Goal: Task Accomplishment & Management: Use online tool/utility

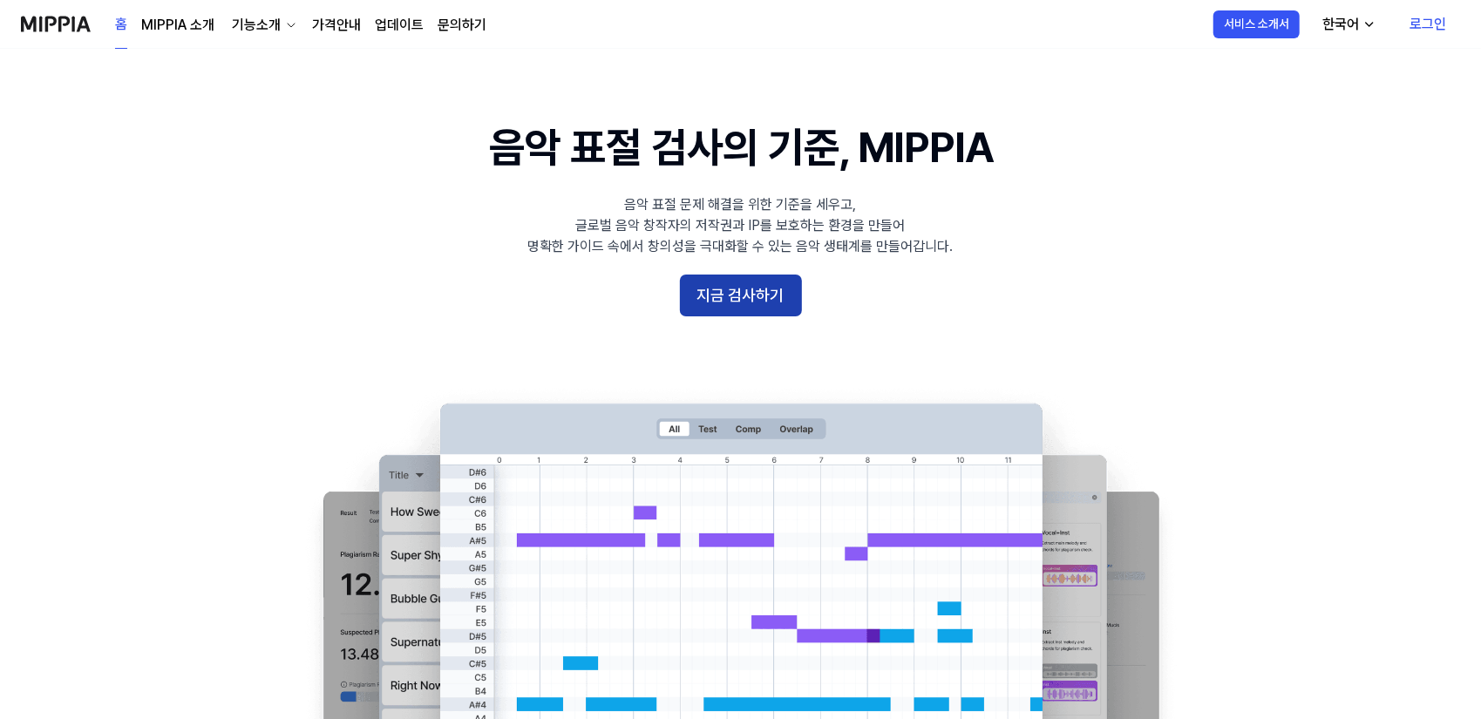
click at [755, 292] on button "지금 검사하기" at bounding box center [741, 296] width 122 height 42
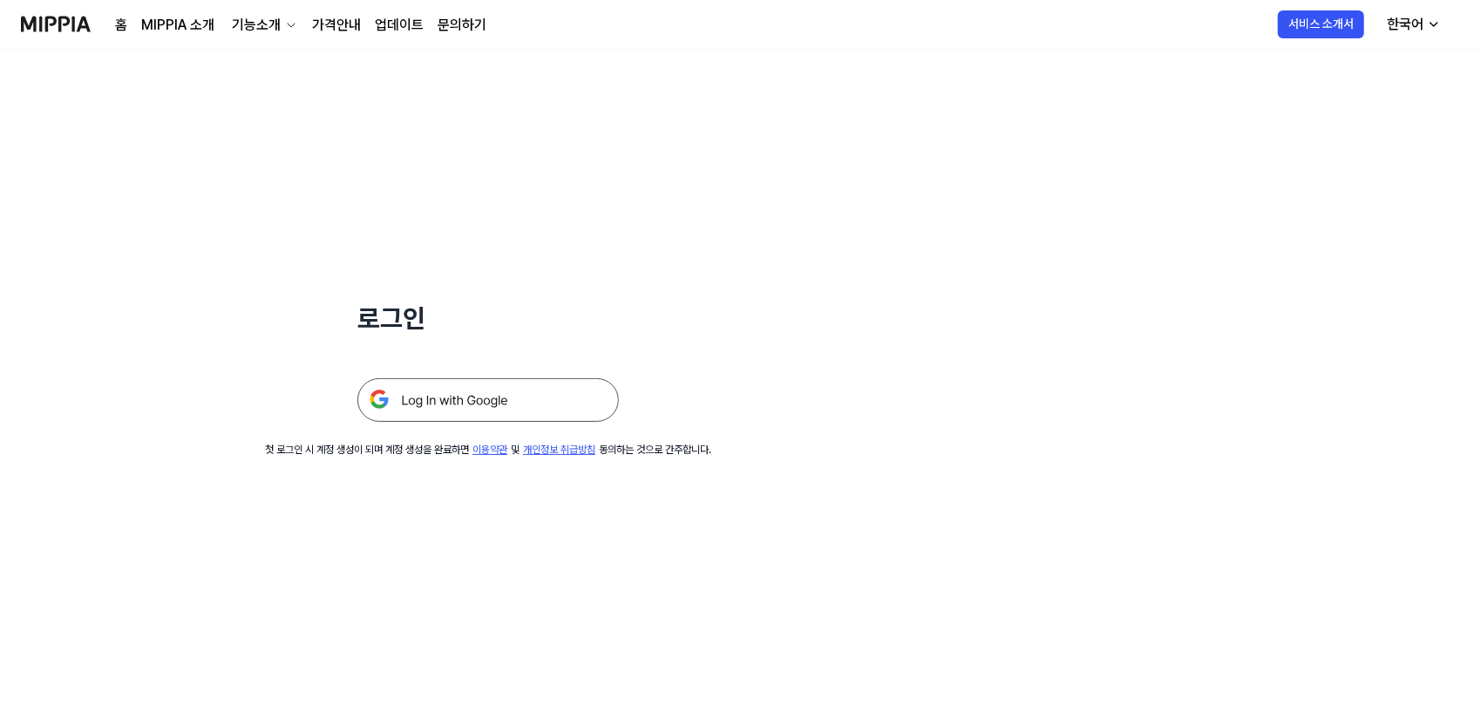
click at [520, 398] on img at bounding box center [488, 400] width 262 height 44
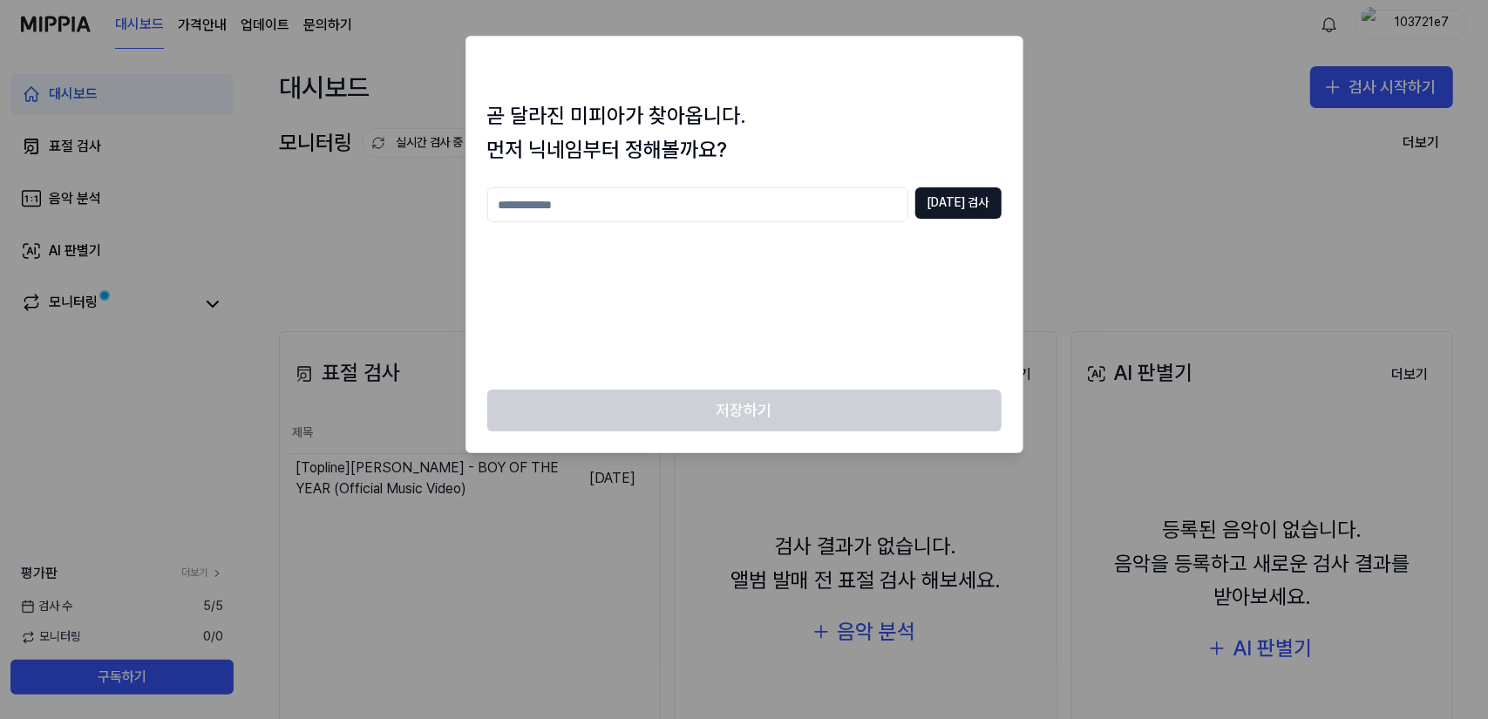
click at [676, 214] on input "text" at bounding box center [697, 204] width 421 height 35
click at [968, 204] on button "중복 검사" at bounding box center [958, 202] width 86 height 31
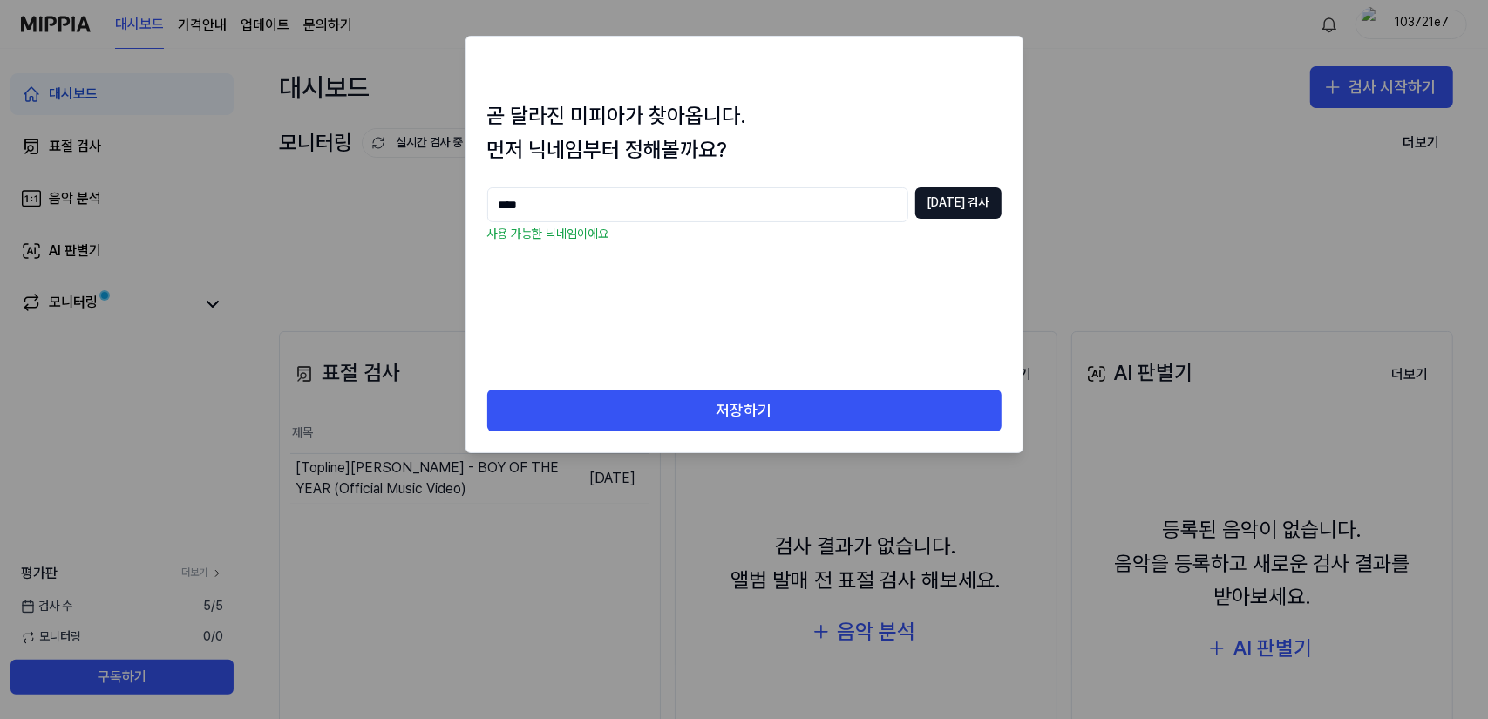
drag, startPoint x: 725, startPoint y: 419, endPoint x: 713, endPoint y: 275, distance: 144.4
click at [711, 280] on div "곧 달라진 미피아가 찾아옵니다. 먼저 닉네임부터 정해볼까요? **** 중복 검사 사용 가능한 닉네임이에요 저장하기" at bounding box center [745, 245] width 558 height 418
drag, startPoint x: 636, startPoint y: 205, endPoint x: 398, endPoint y: 205, distance: 238.9
click at [398, 205] on body "대시보드 가격안내 업데이트 문의하기 103721e7 대시보드 표절 검사 음악 분석 AI 판별기 모니터링 평가판 더보기 검사 수 5 / 5 모니…" at bounding box center [744, 359] width 1488 height 719
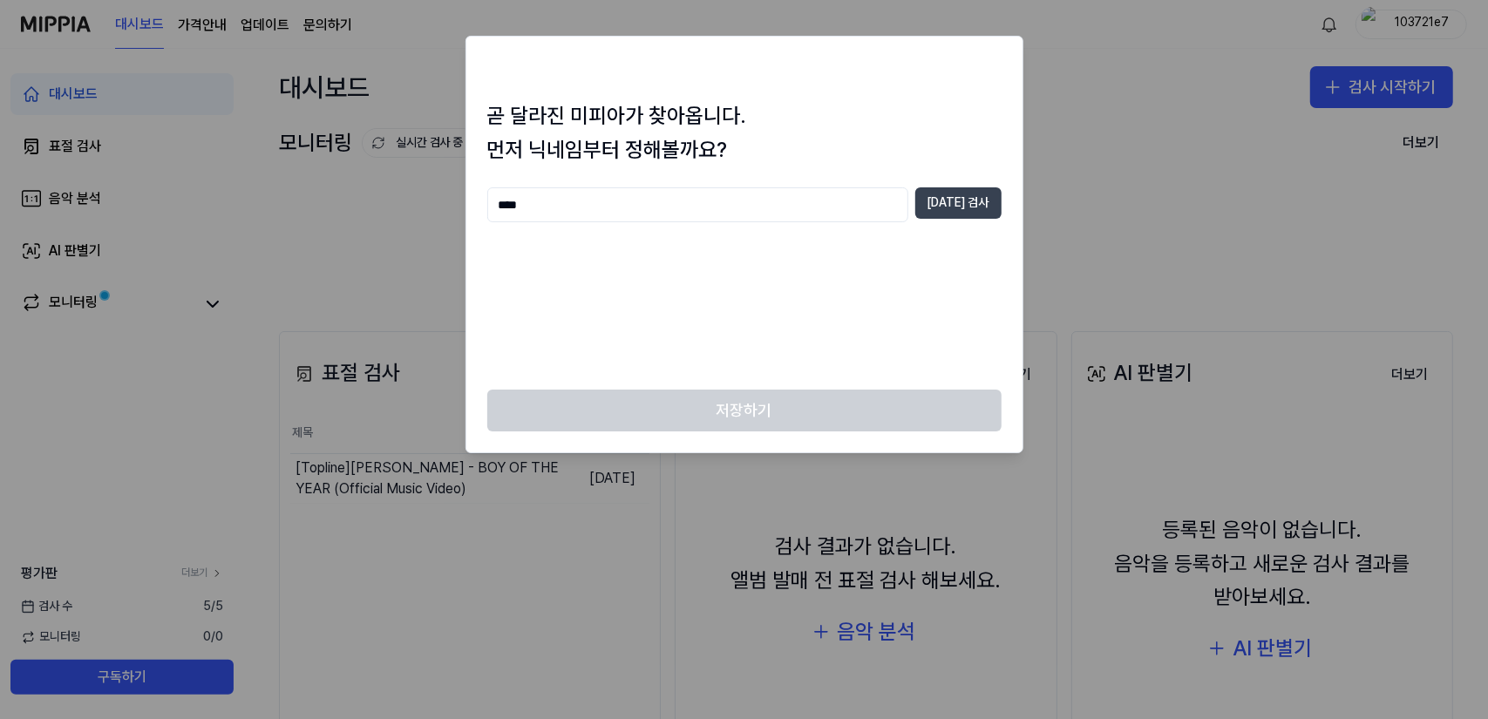
type input "****"
click at [958, 207] on button "중복 검사" at bounding box center [958, 202] width 86 height 31
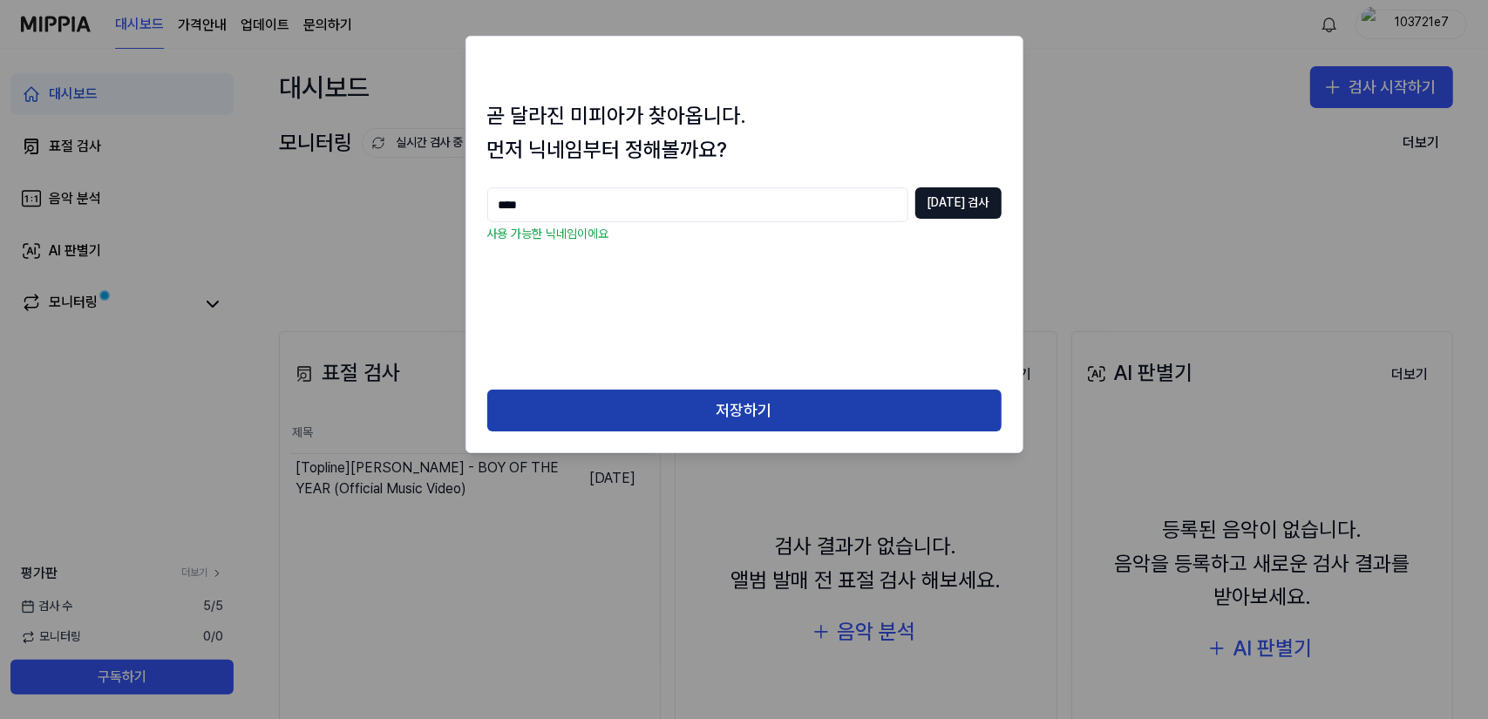
click at [727, 409] on button "저장하기" at bounding box center [744, 411] width 514 height 42
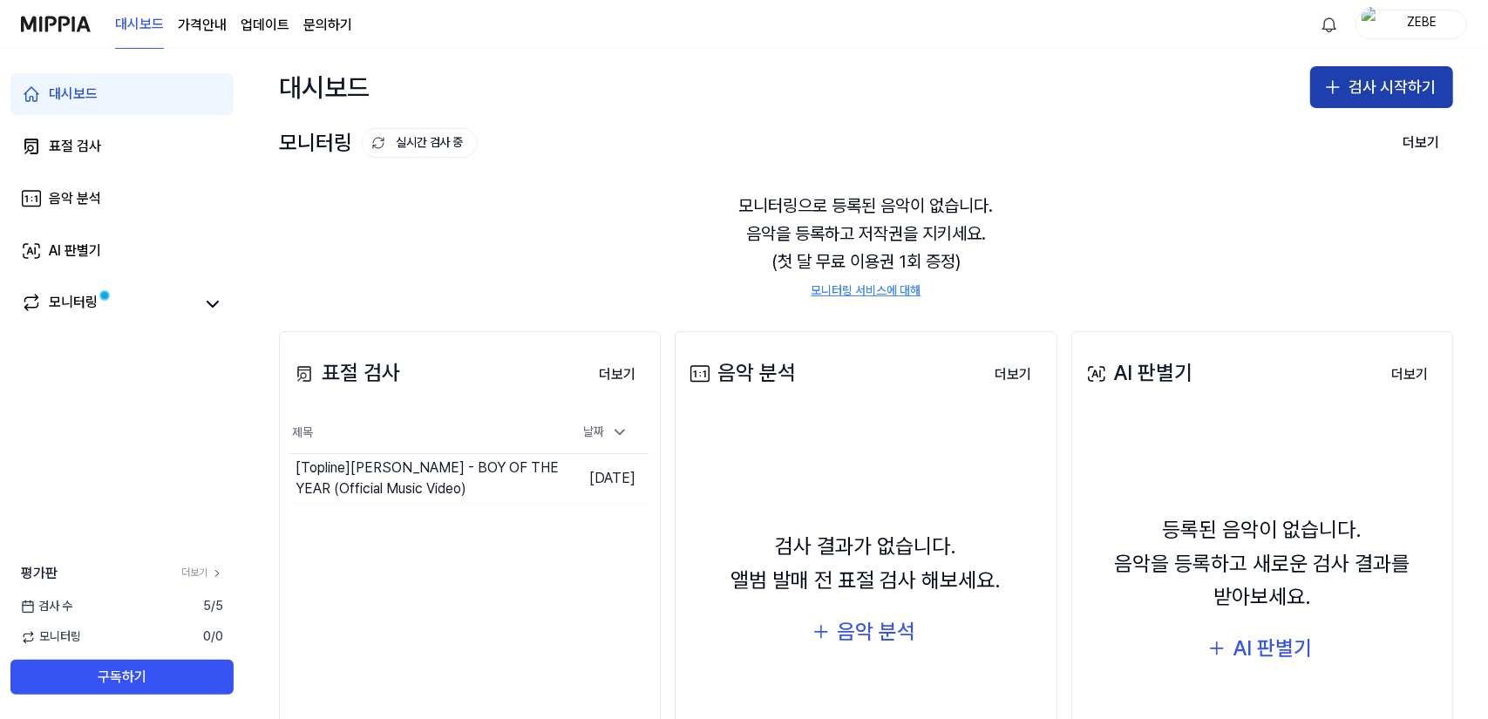
click at [1323, 92] on icon "button" at bounding box center [1332, 87] width 21 height 21
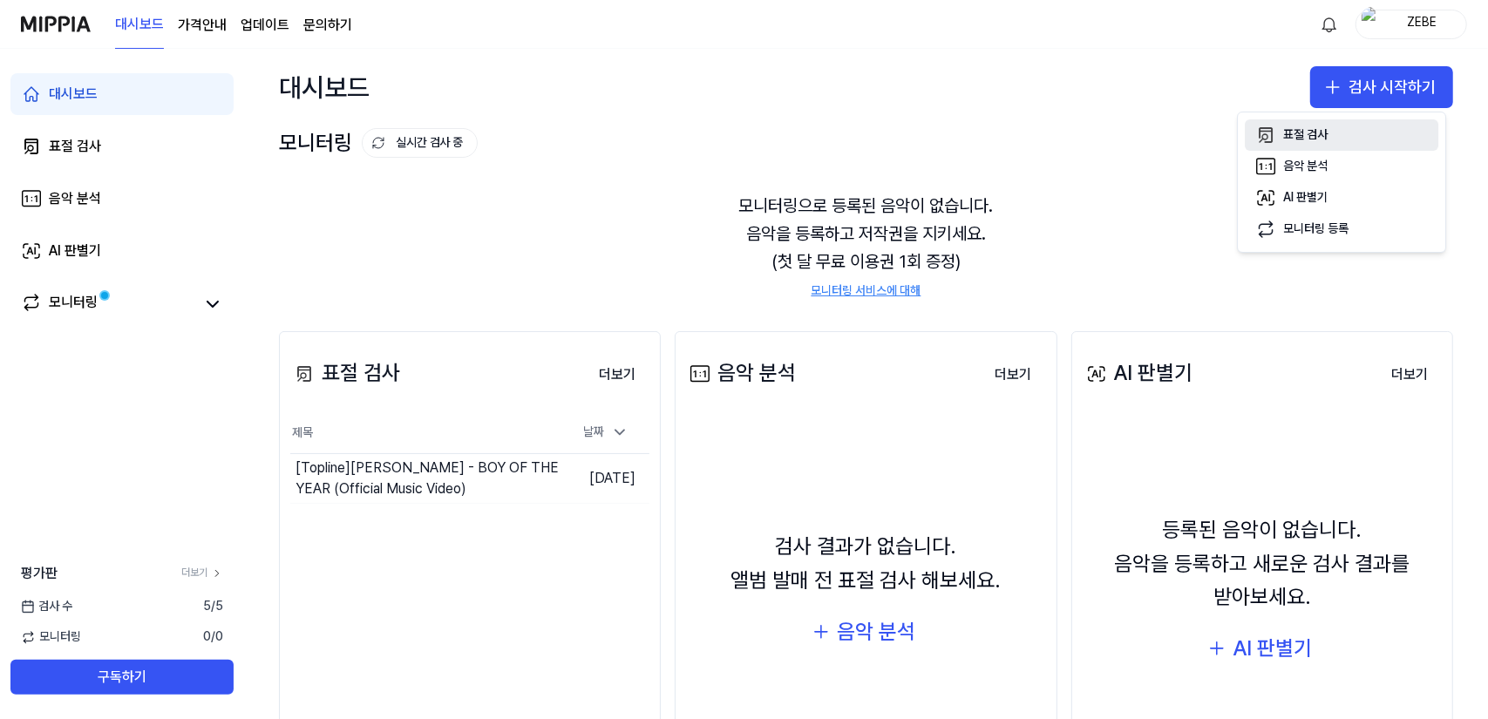
click at [1293, 133] on div "표절 검사" at bounding box center [1305, 134] width 44 height 17
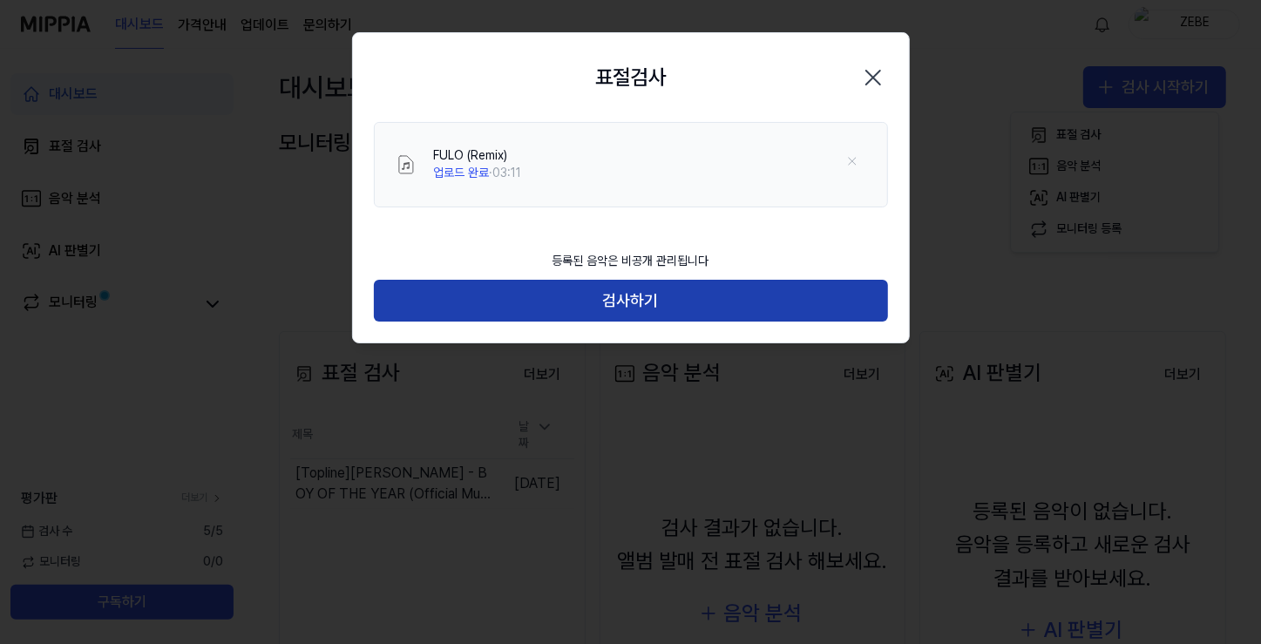
click at [635, 301] on button "검사하기" at bounding box center [631, 301] width 514 height 42
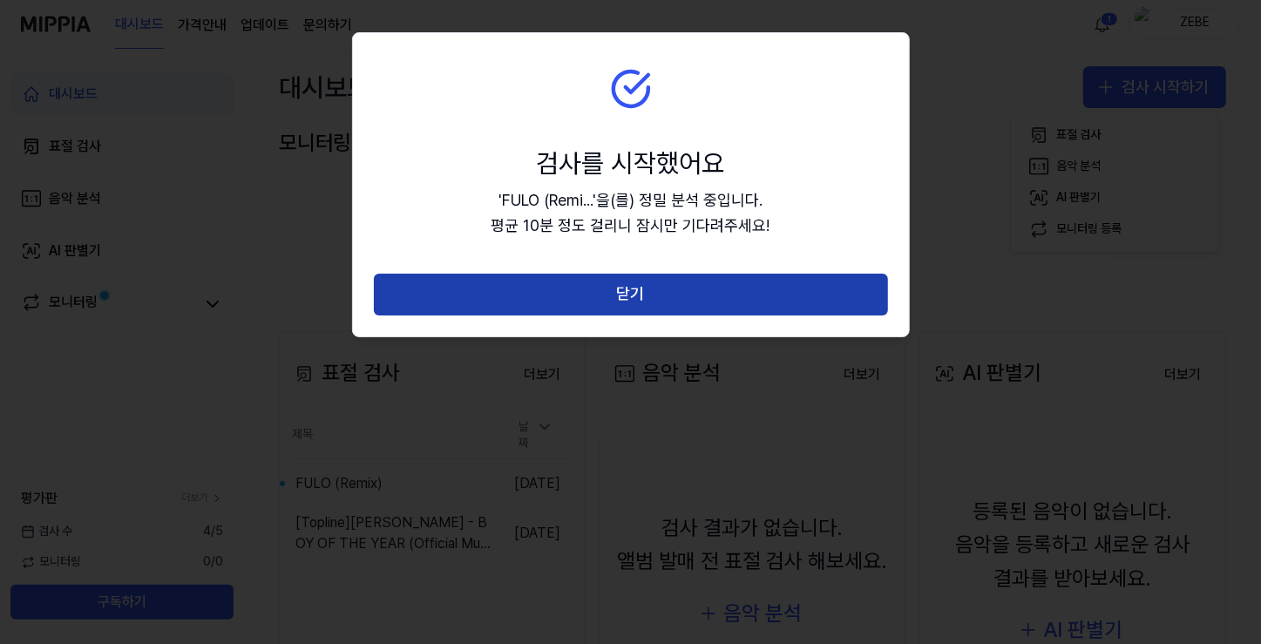
click at [646, 301] on button "닫기" at bounding box center [631, 295] width 514 height 42
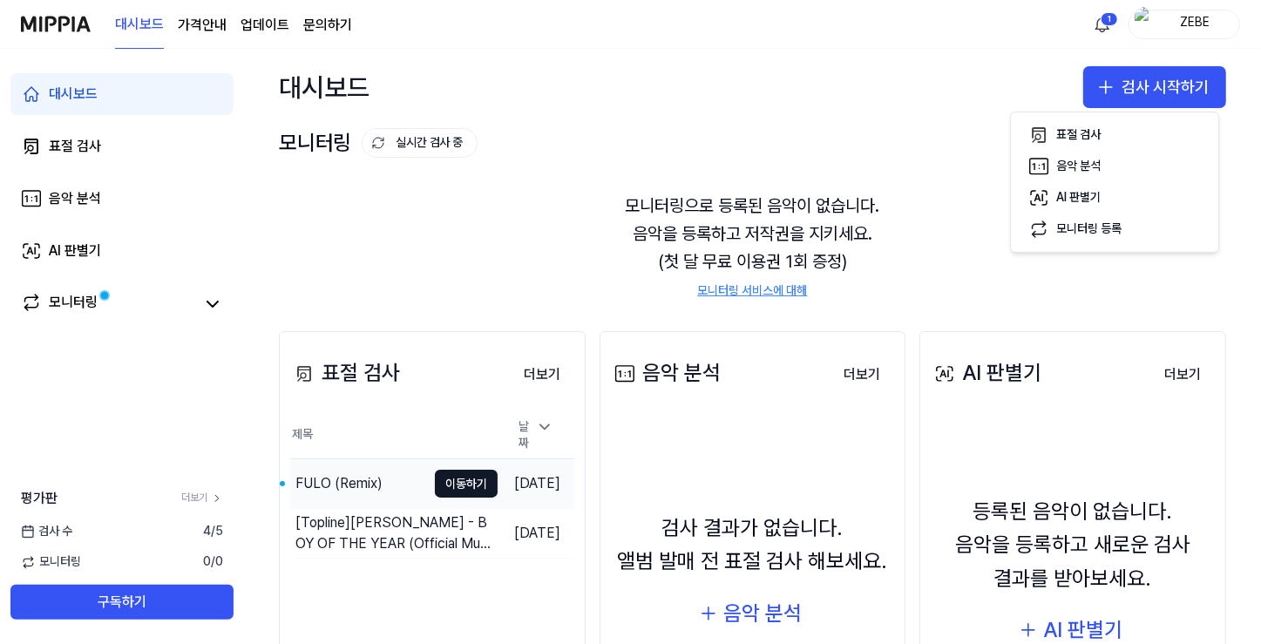
click at [338, 482] on div "FULO (Remix)" at bounding box center [339, 483] width 87 height 21
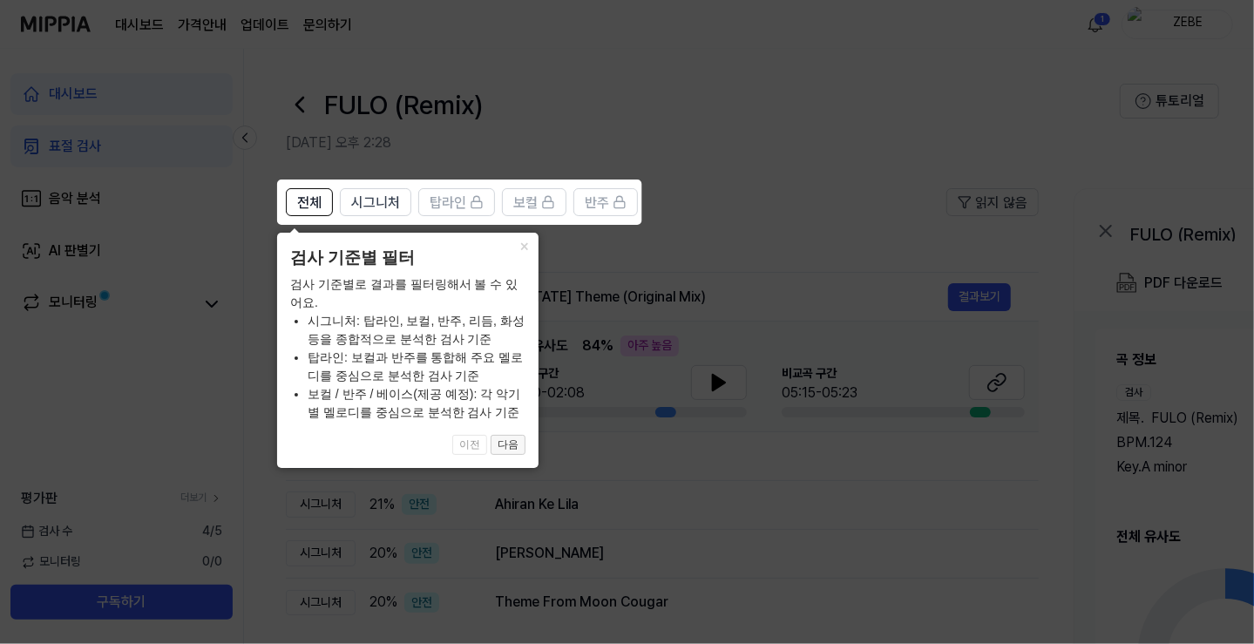
click at [514, 448] on button "다음" at bounding box center [508, 445] width 35 height 21
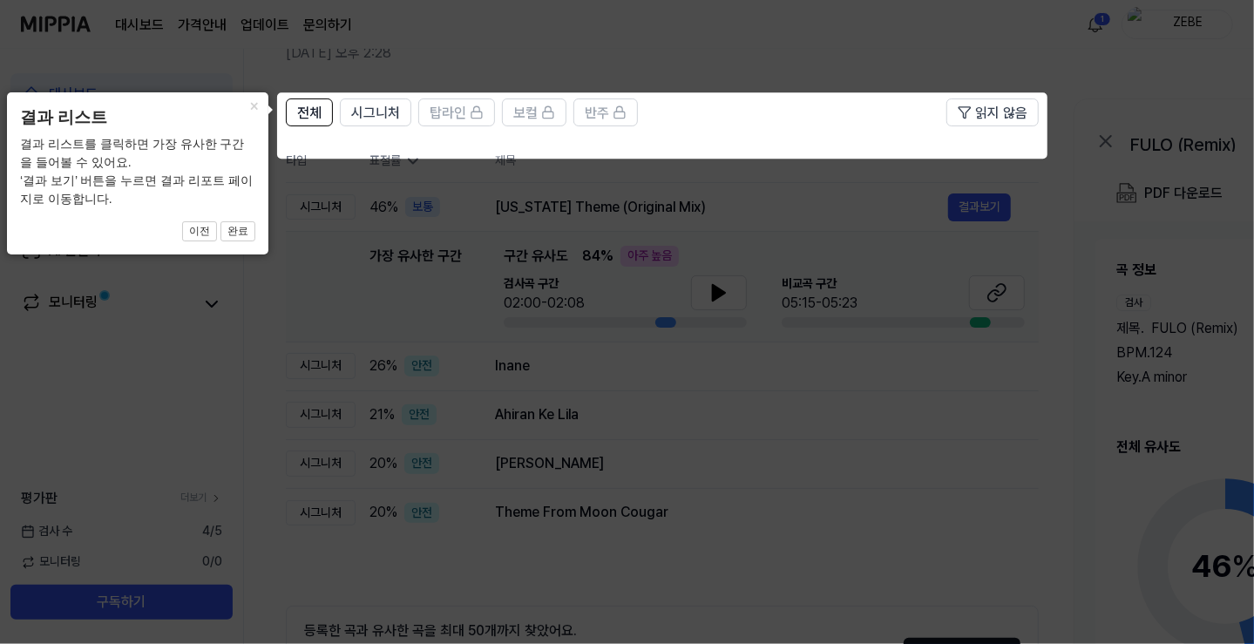
scroll to position [87, 0]
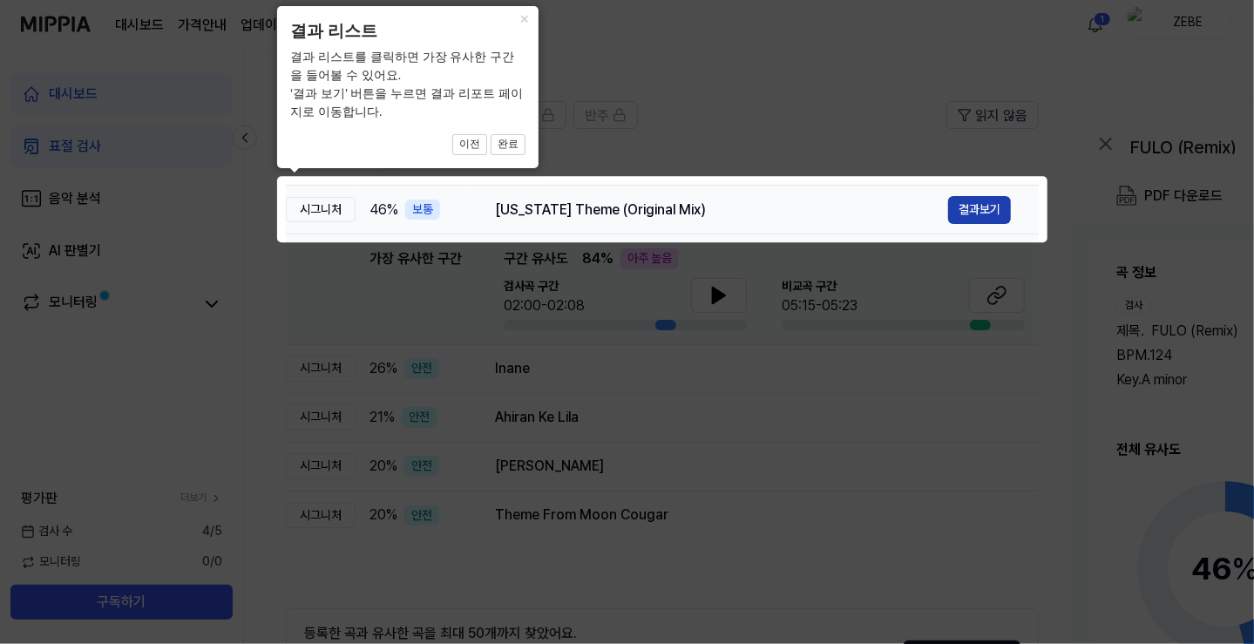
click at [974, 211] on button "결과보기" at bounding box center [979, 210] width 63 height 28
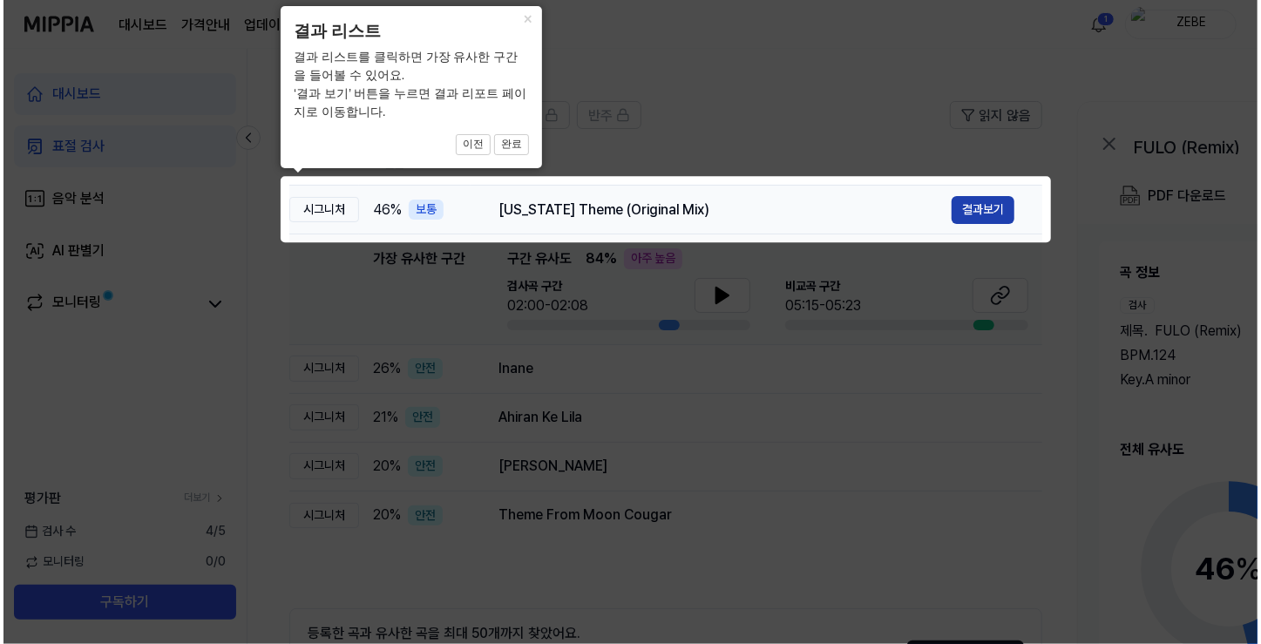
scroll to position [0, 0]
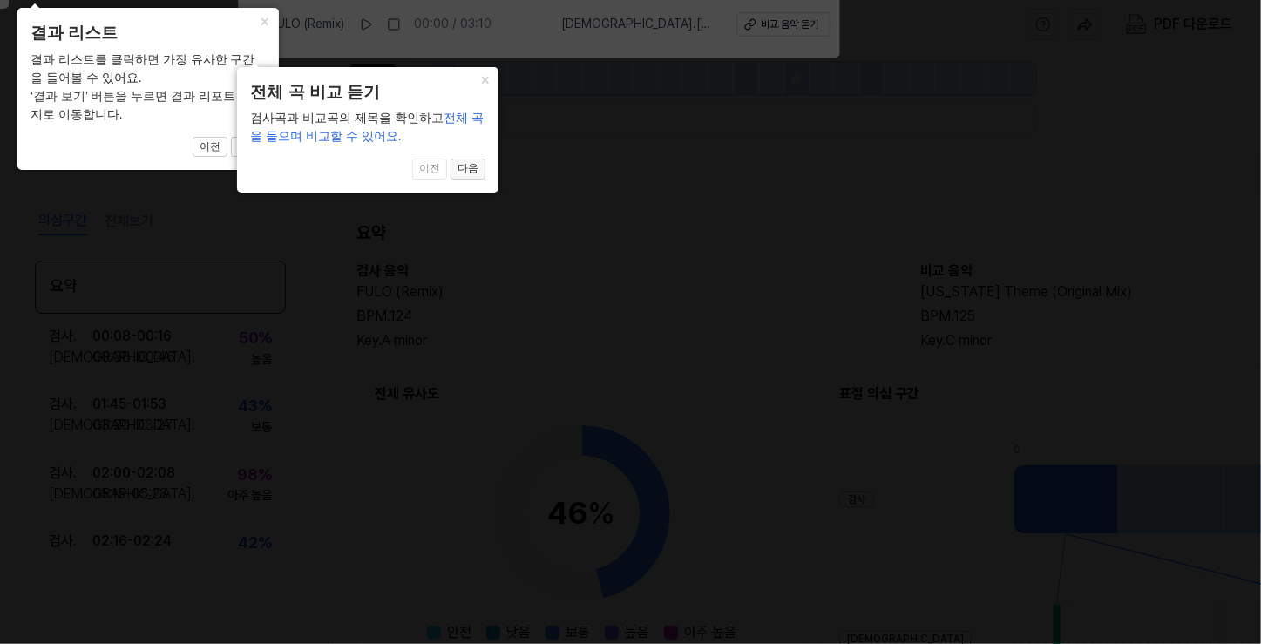
click at [473, 169] on button "다음" at bounding box center [468, 169] width 35 height 21
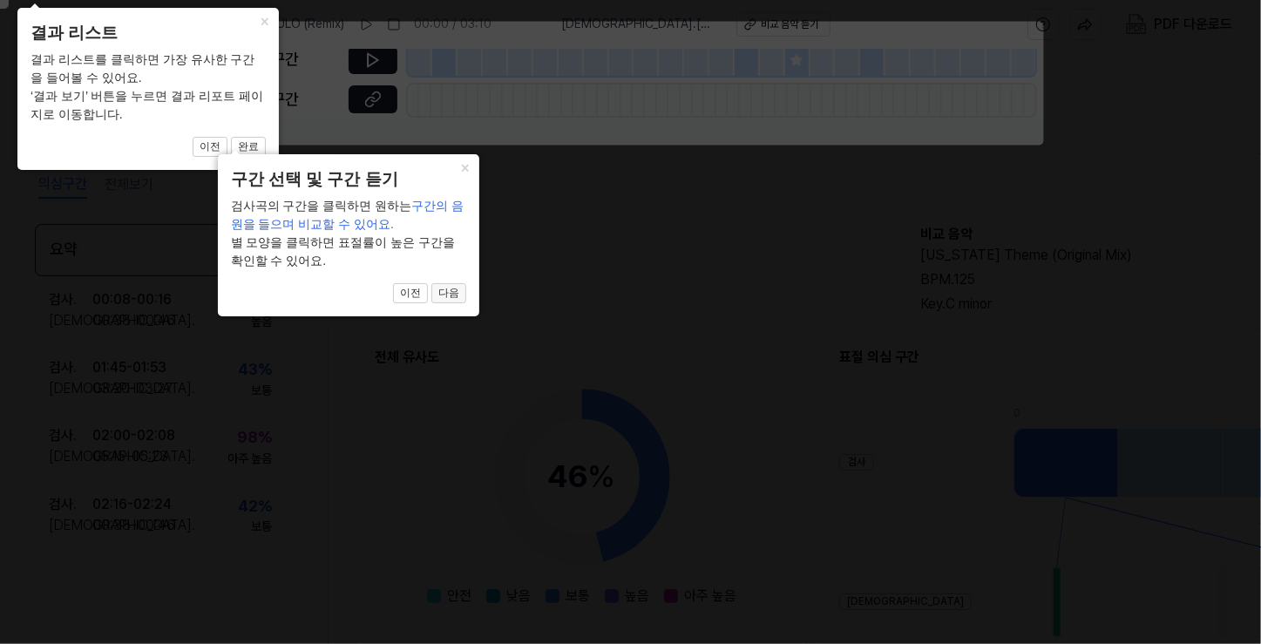
click at [455, 294] on button "다음" at bounding box center [449, 293] width 35 height 21
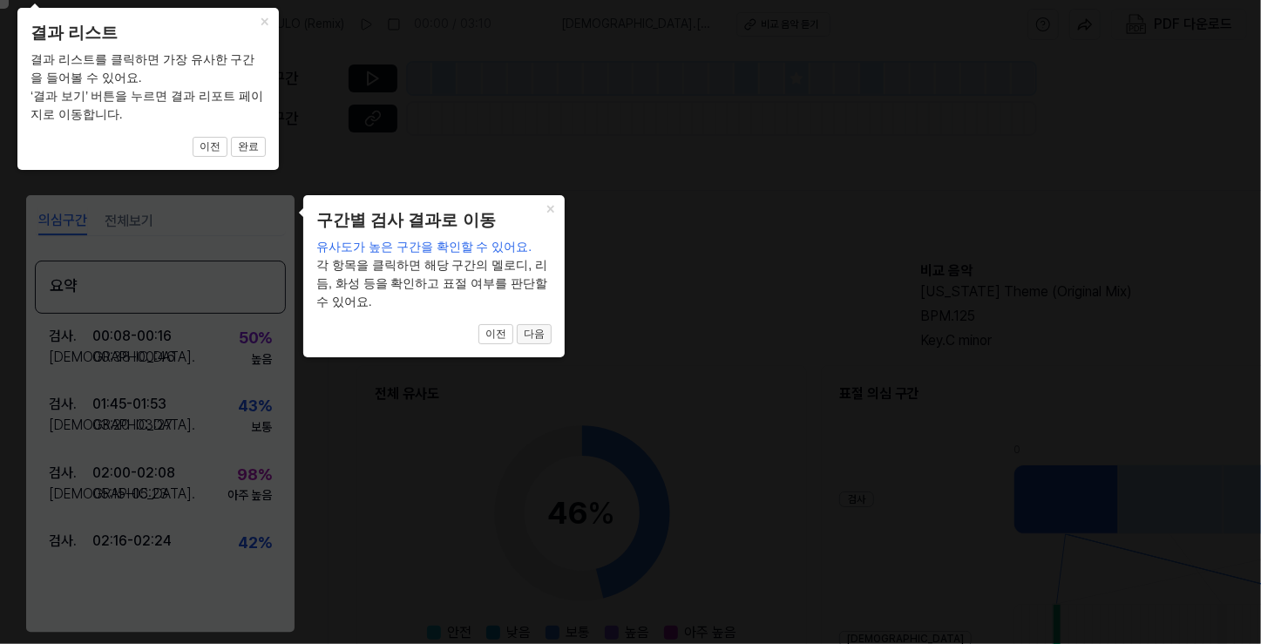
click at [535, 333] on button "다음" at bounding box center [534, 334] width 35 height 21
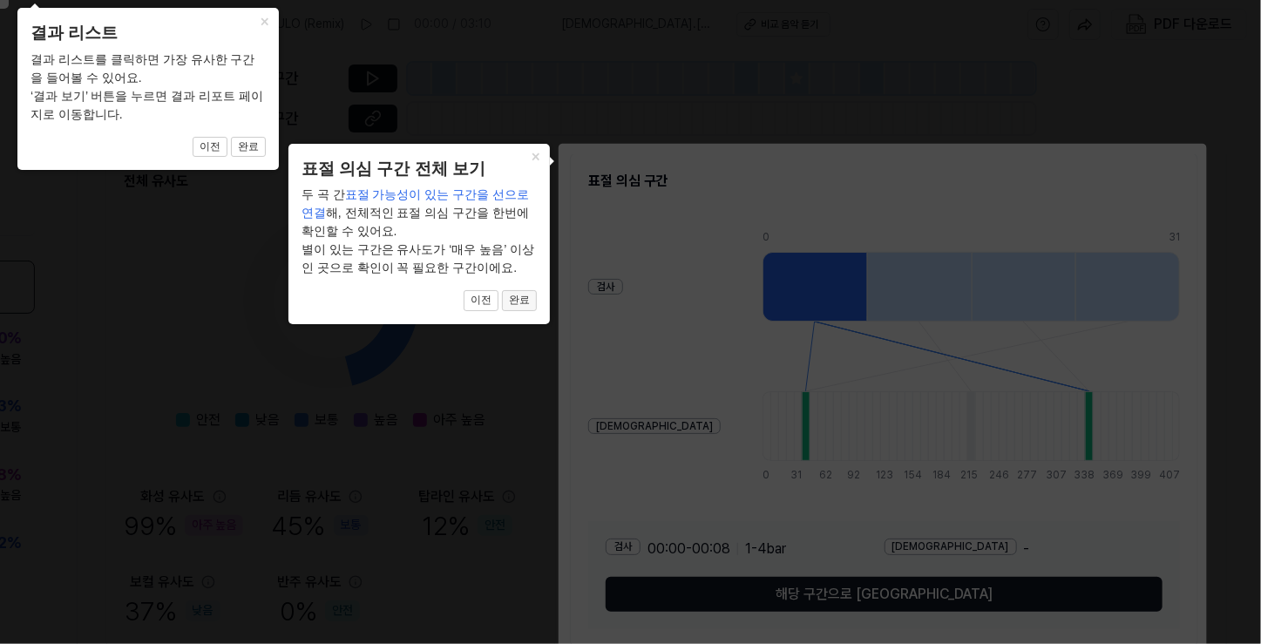
click at [518, 301] on button "완료" at bounding box center [519, 300] width 35 height 21
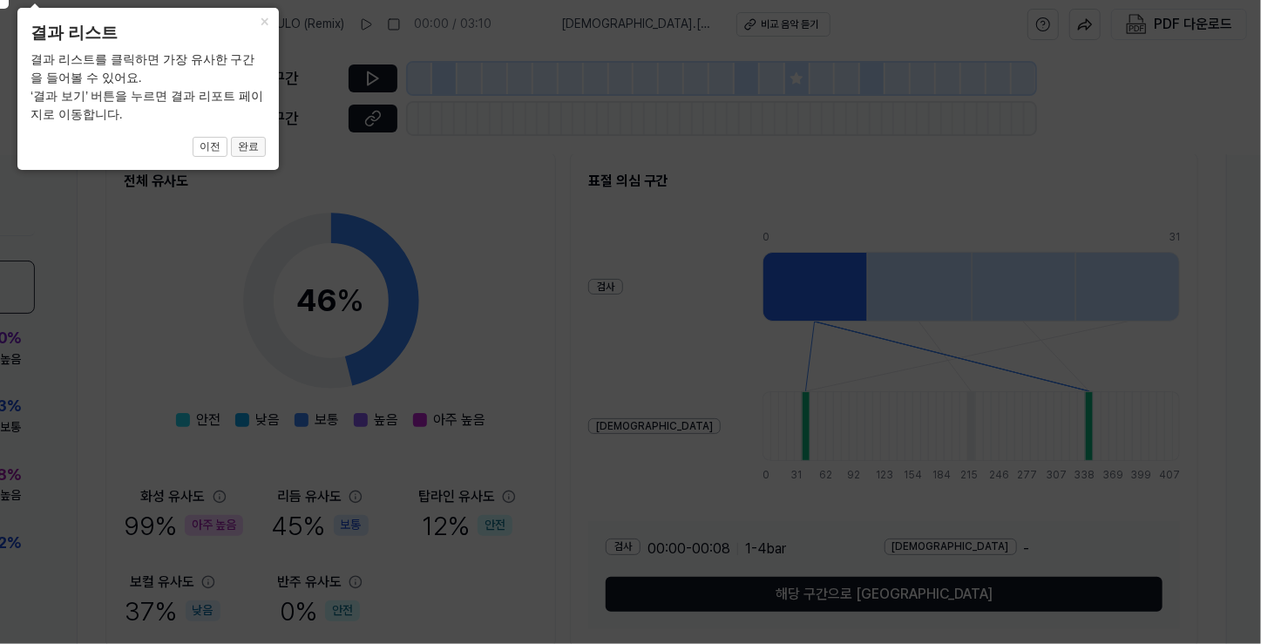
click at [251, 142] on button "완료" at bounding box center [248, 147] width 35 height 21
click at [454, 182] on icon at bounding box center [626, 317] width 1270 height 653
click at [254, 141] on button "완료" at bounding box center [248, 147] width 35 height 21
click at [255, 148] on button "완료" at bounding box center [248, 147] width 35 height 21
click at [268, 20] on button "×" at bounding box center [265, 20] width 28 height 24
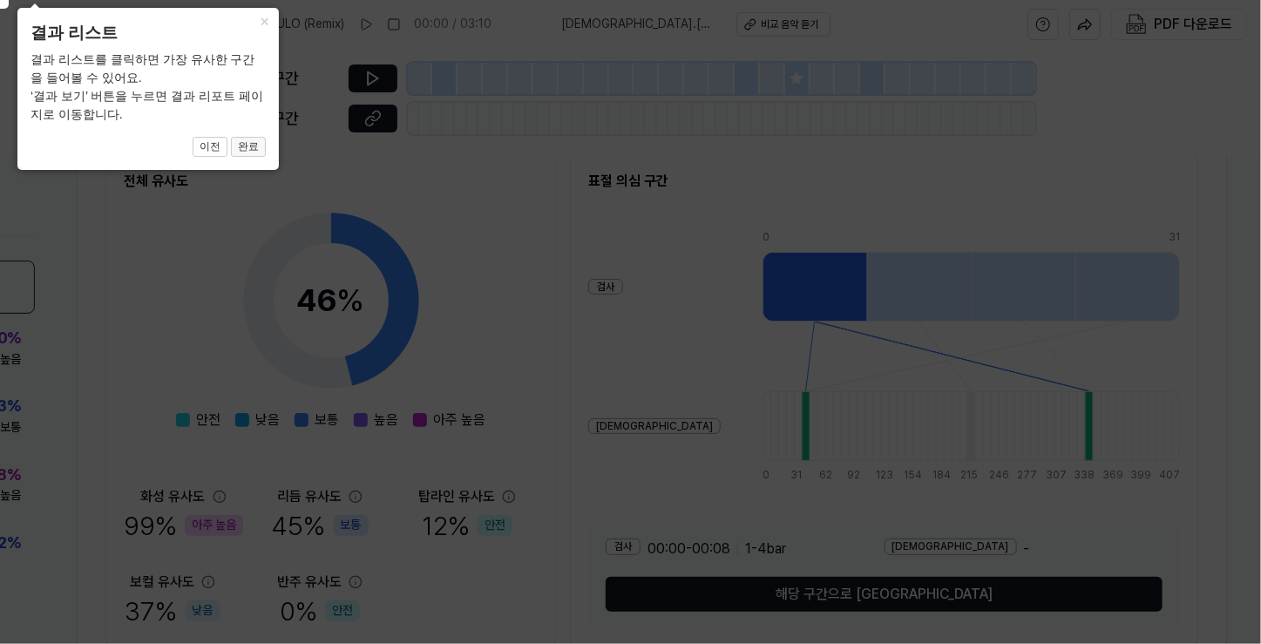
click at [251, 141] on button "완료" at bounding box center [248, 147] width 35 height 21
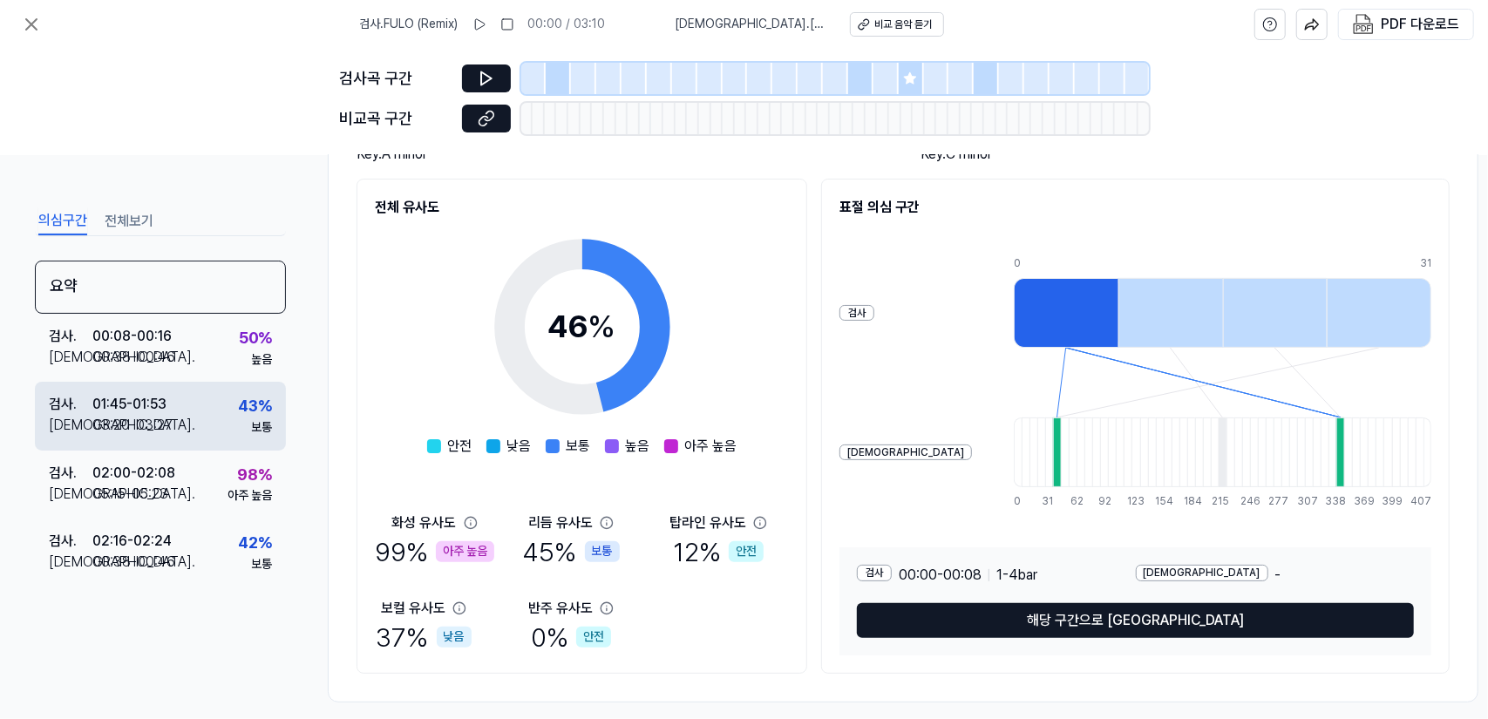
scroll to position [210, 0]
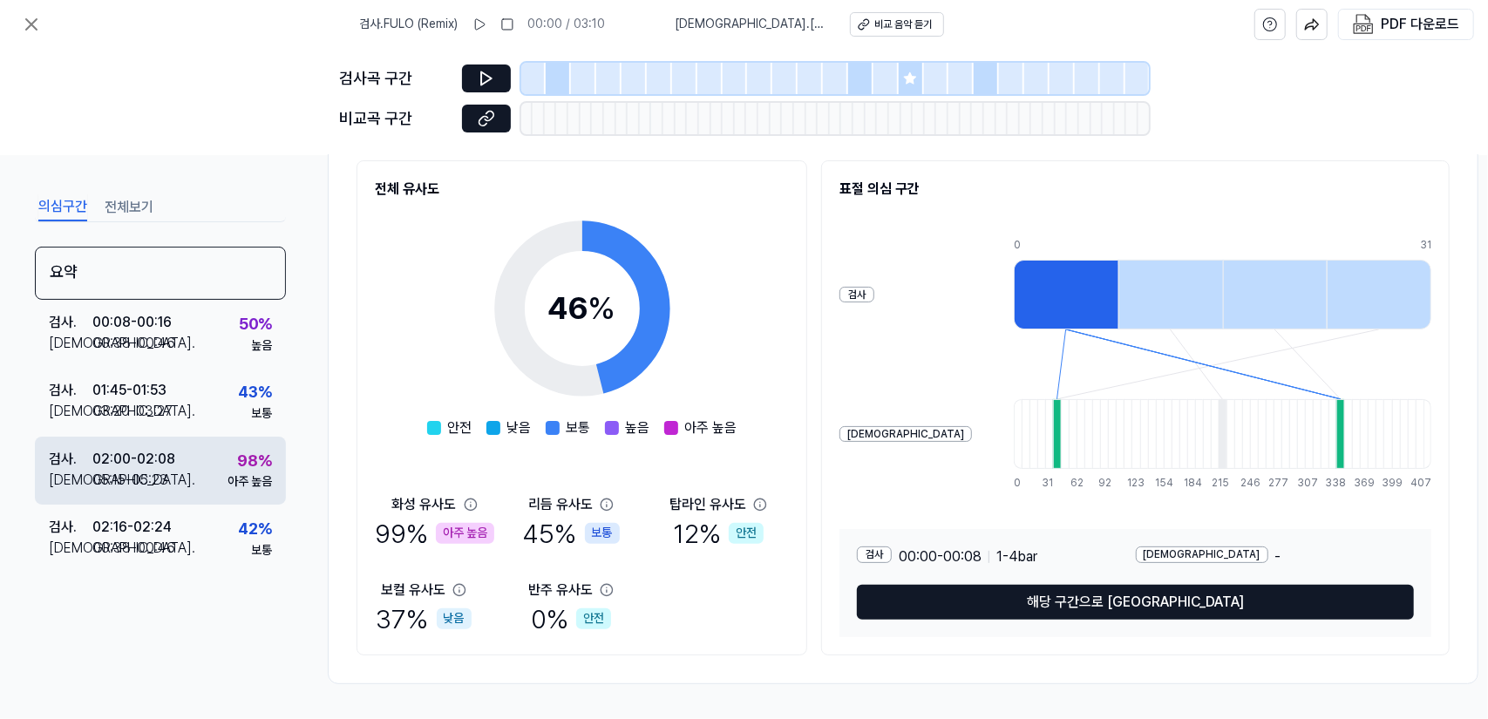
click at [148, 473] on div "05:15 - 05:23" at bounding box center [130, 480] width 76 height 21
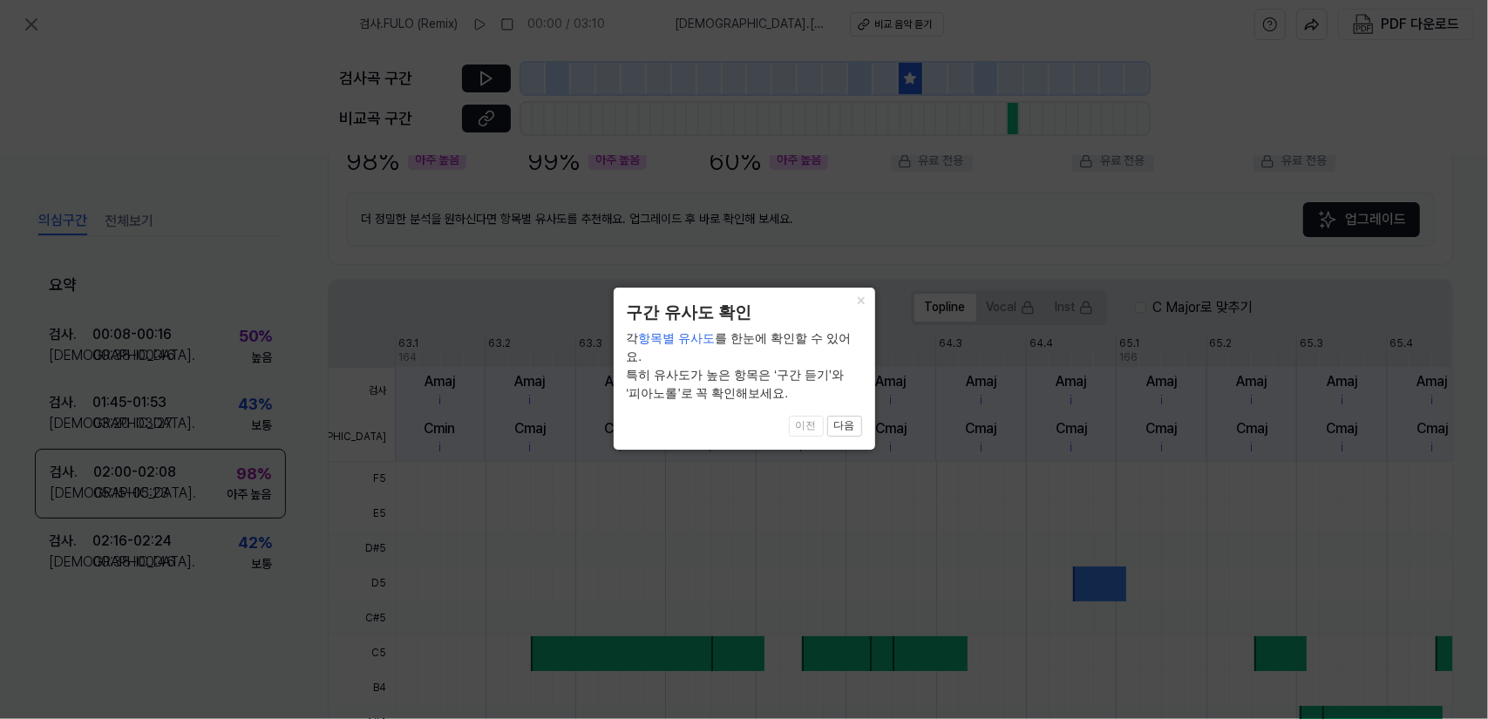
scroll to position [473, 0]
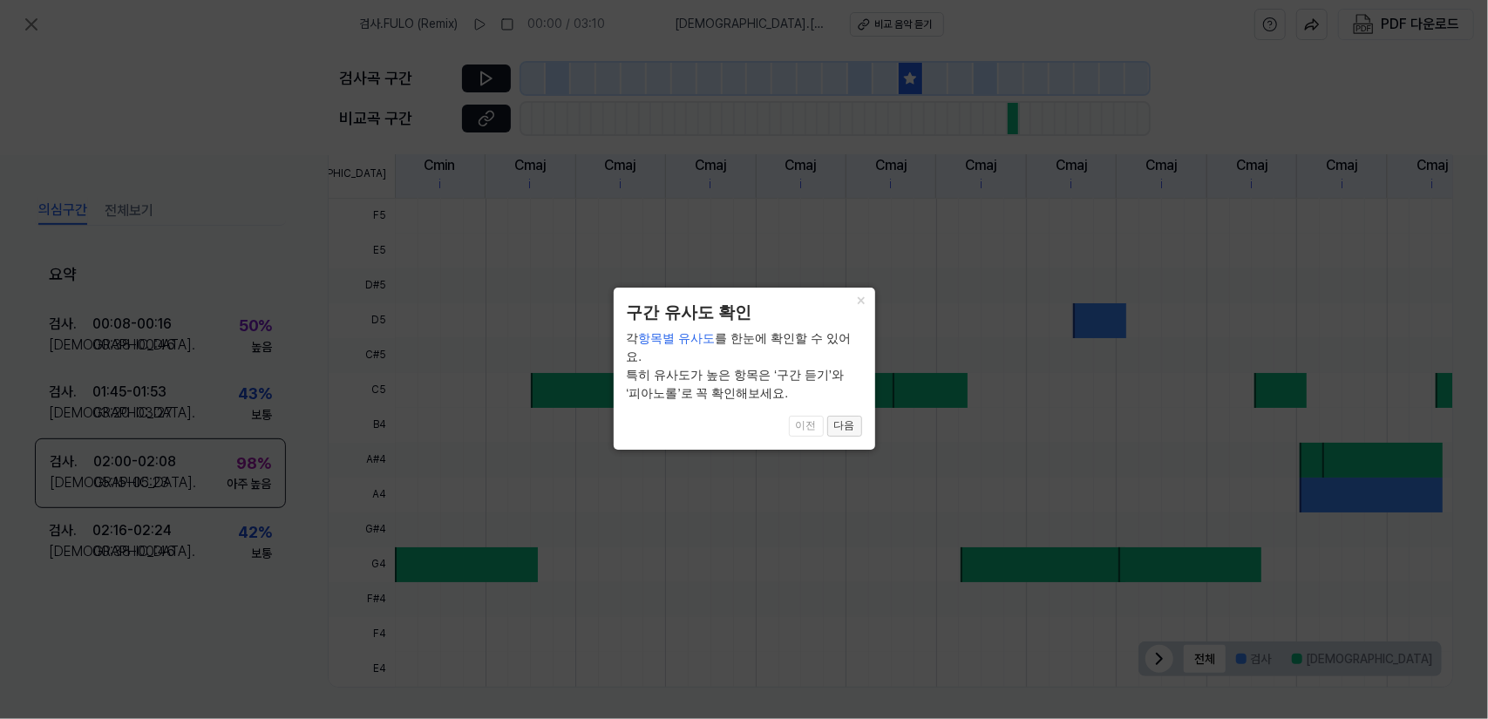
click at [846, 416] on button "다음" at bounding box center [844, 426] width 35 height 21
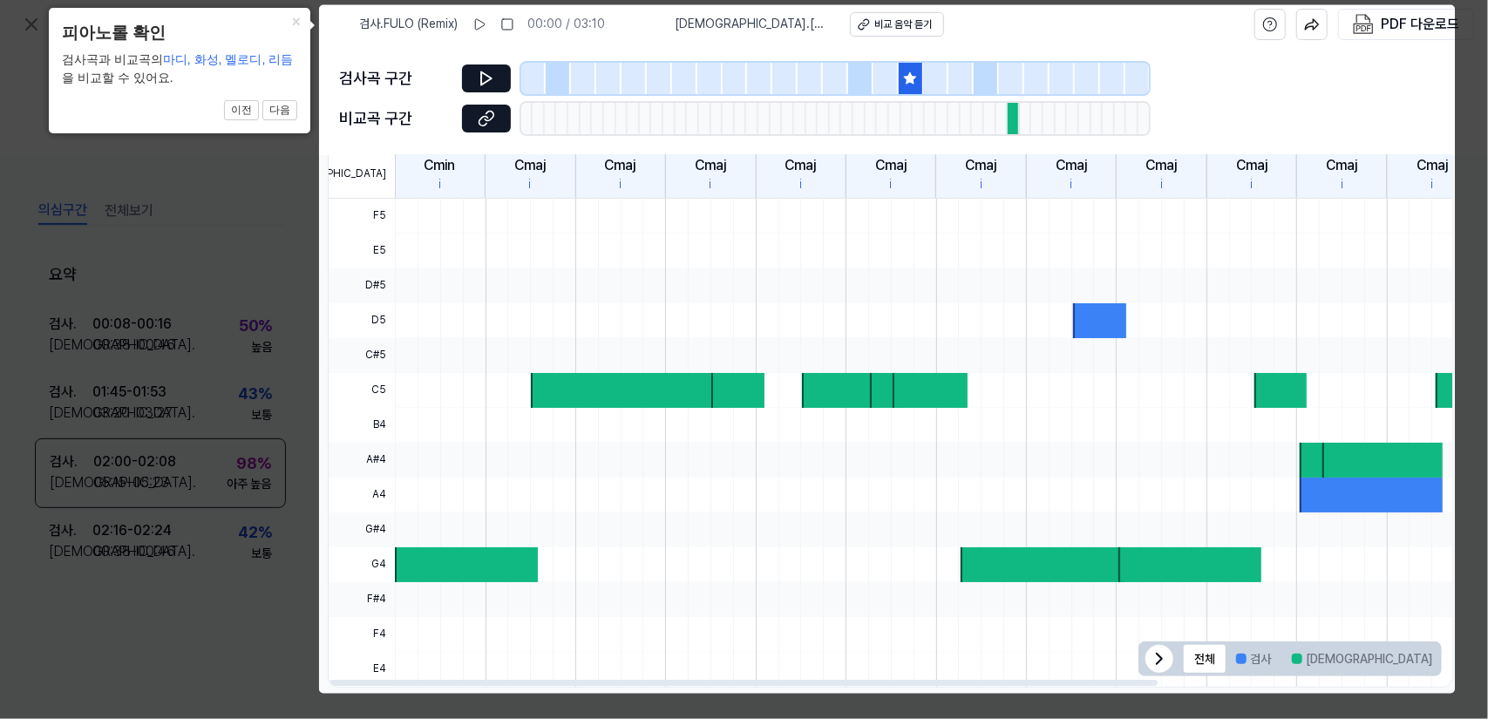
click at [483, 74] on body "검사 . FULO (Remix) 00:00 / 03:10 비교 . Kansas Theme (Original Mix) 비교 음악 듣기 PDF 다…" at bounding box center [744, 359] width 1488 height 719
click at [270, 111] on button "다음" at bounding box center [279, 110] width 35 height 21
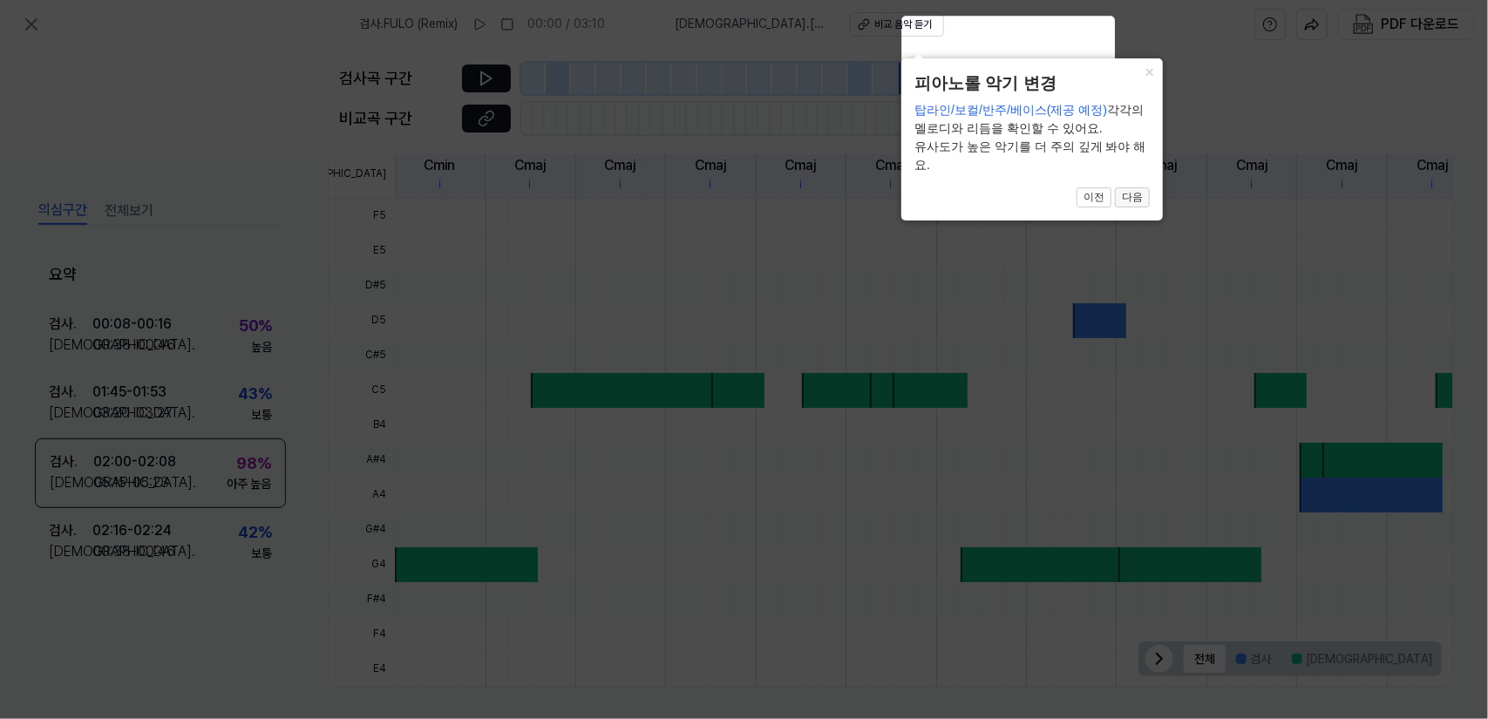
click at [1132, 200] on button "다음" at bounding box center [1132, 197] width 35 height 21
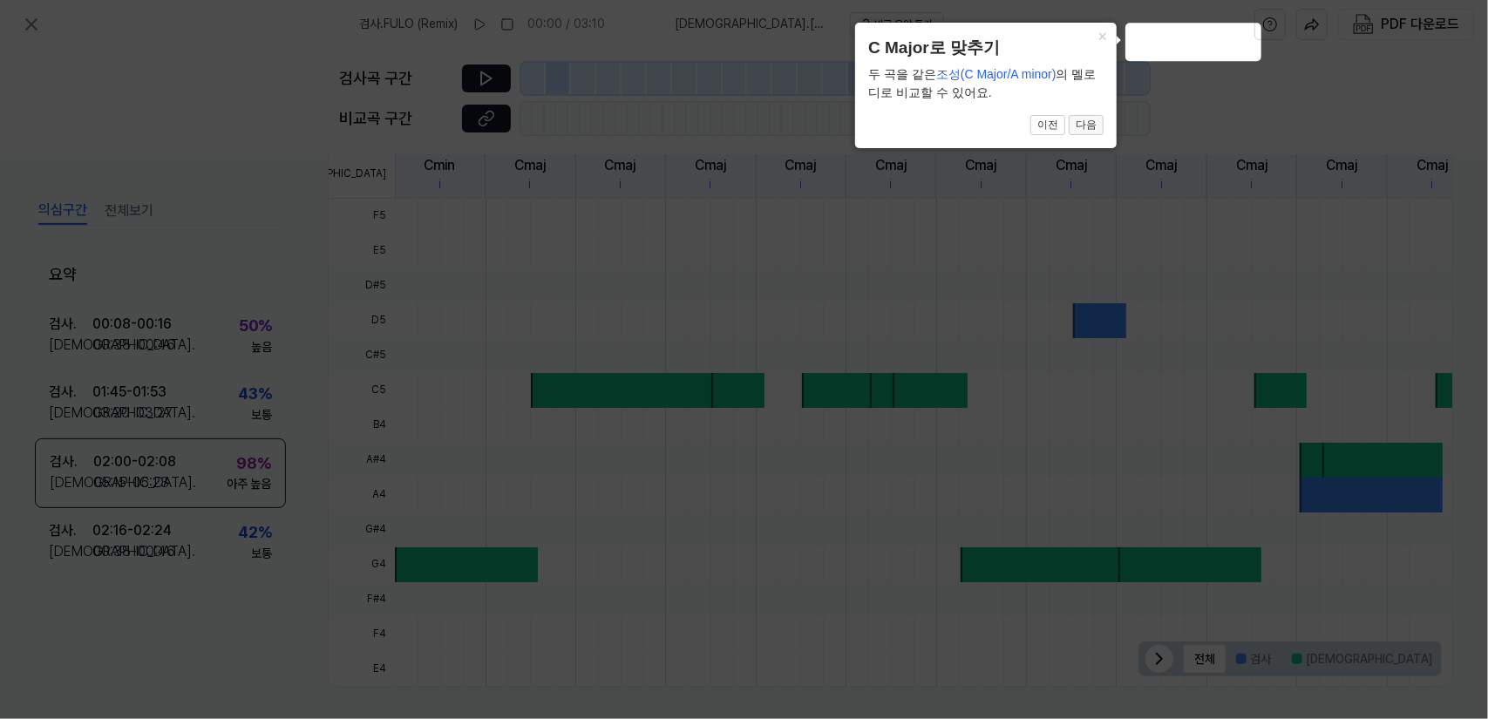
click at [1086, 125] on button "다음" at bounding box center [1086, 125] width 35 height 21
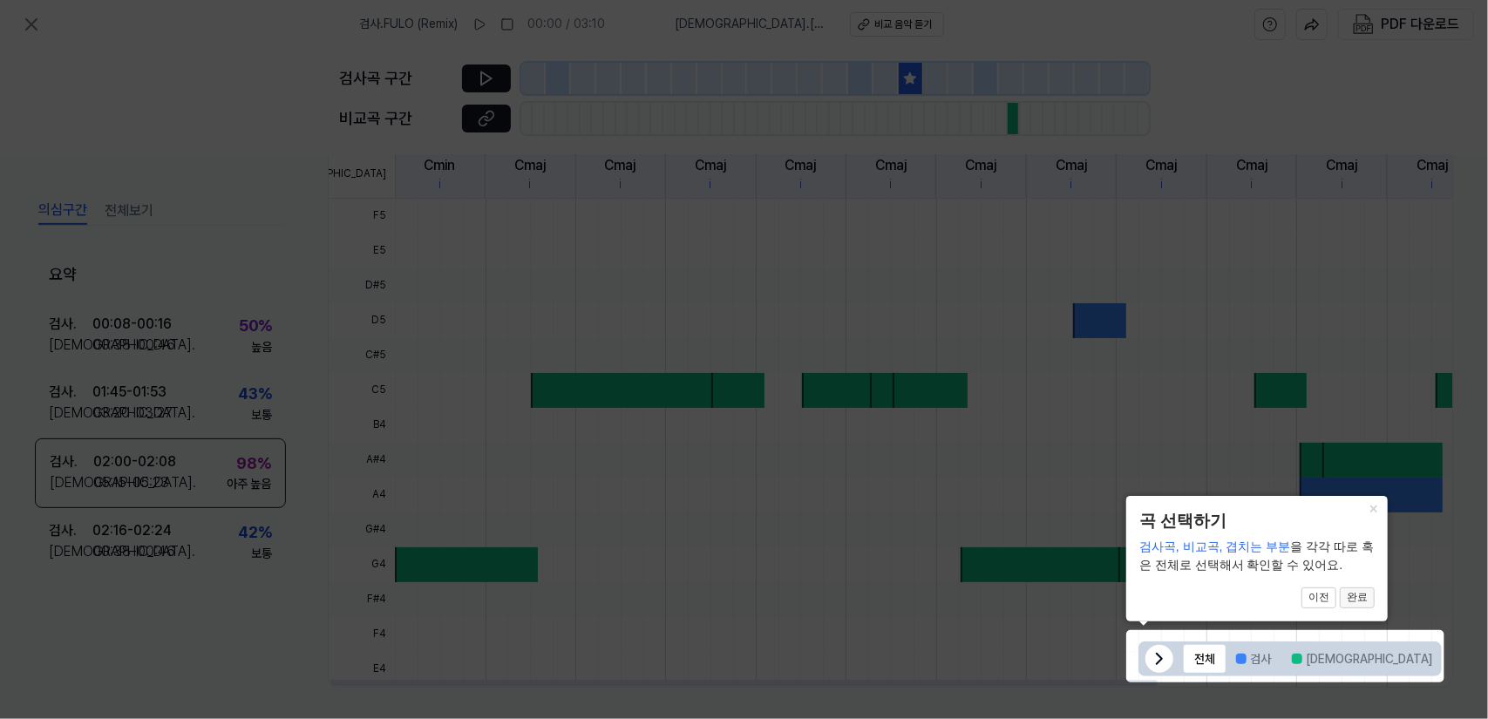
click at [1261, 597] on button "완료" at bounding box center [1357, 598] width 35 height 21
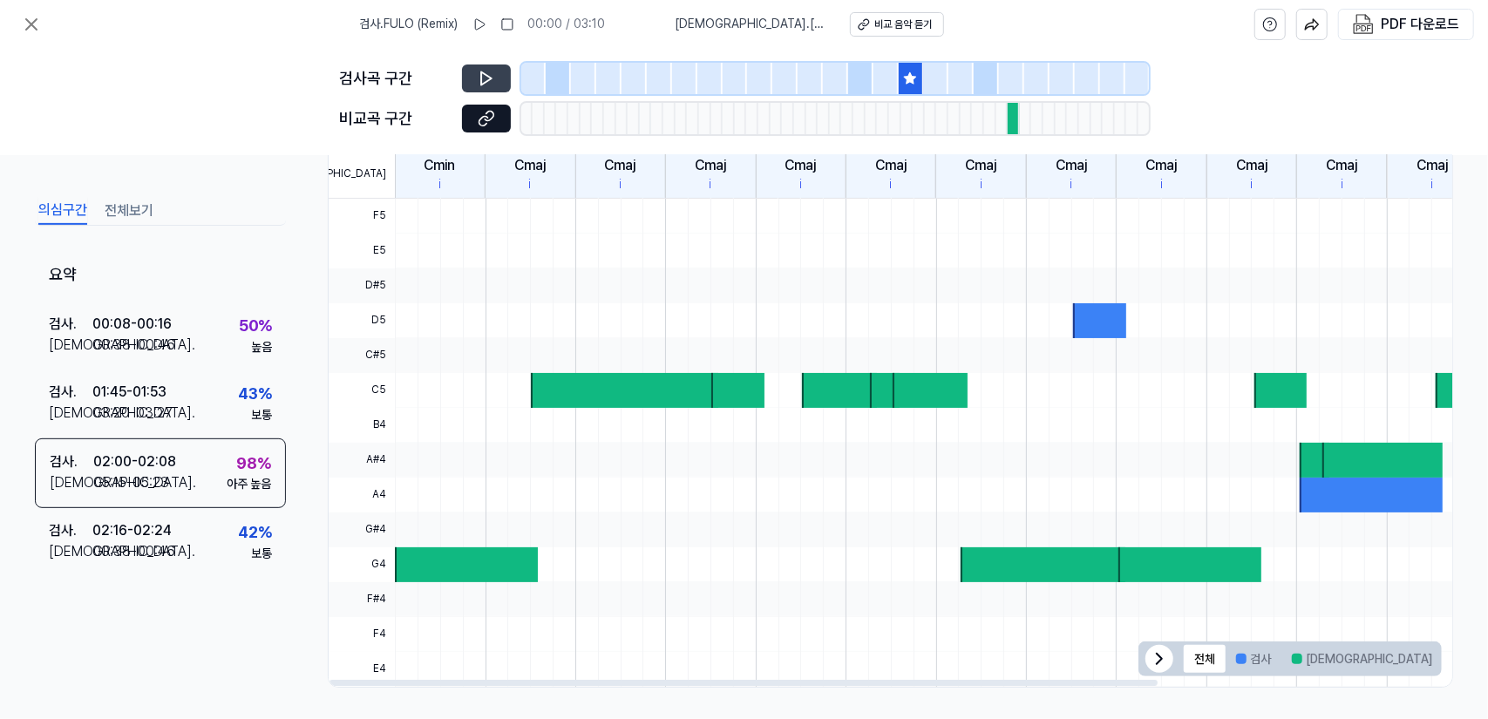
click at [481, 85] on icon at bounding box center [486, 78] width 10 height 13
click at [482, 76] on icon at bounding box center [483, 77] width 3 height 11
click at [484, 121] on icon at bounding box center [486, 118] width 17 height 17
click at [115, 212] on button "전체보기" at bounding box center [129, 211] width 49 height 28
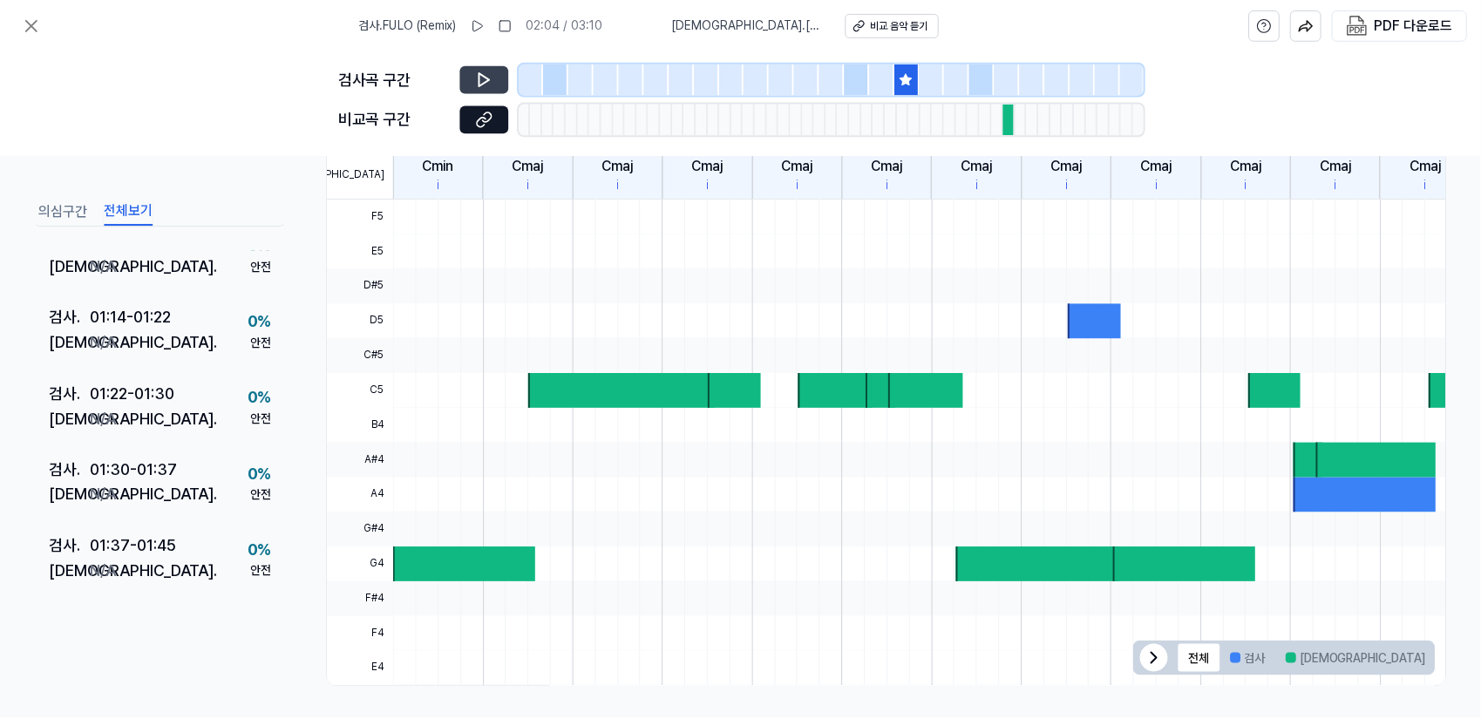
scroll to position [1220, 0]
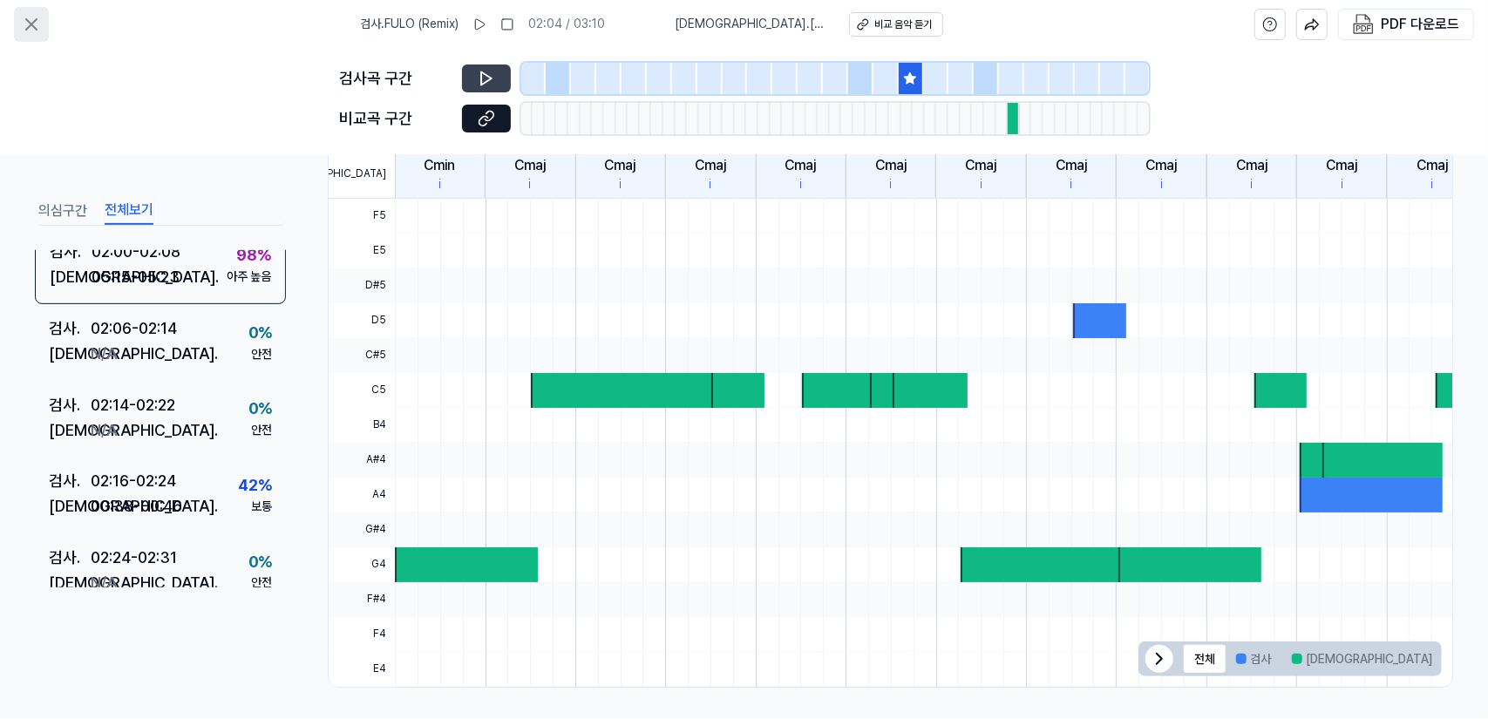
click at [35, 29] on icon at bounding box center [31, 24] width 21 height 21
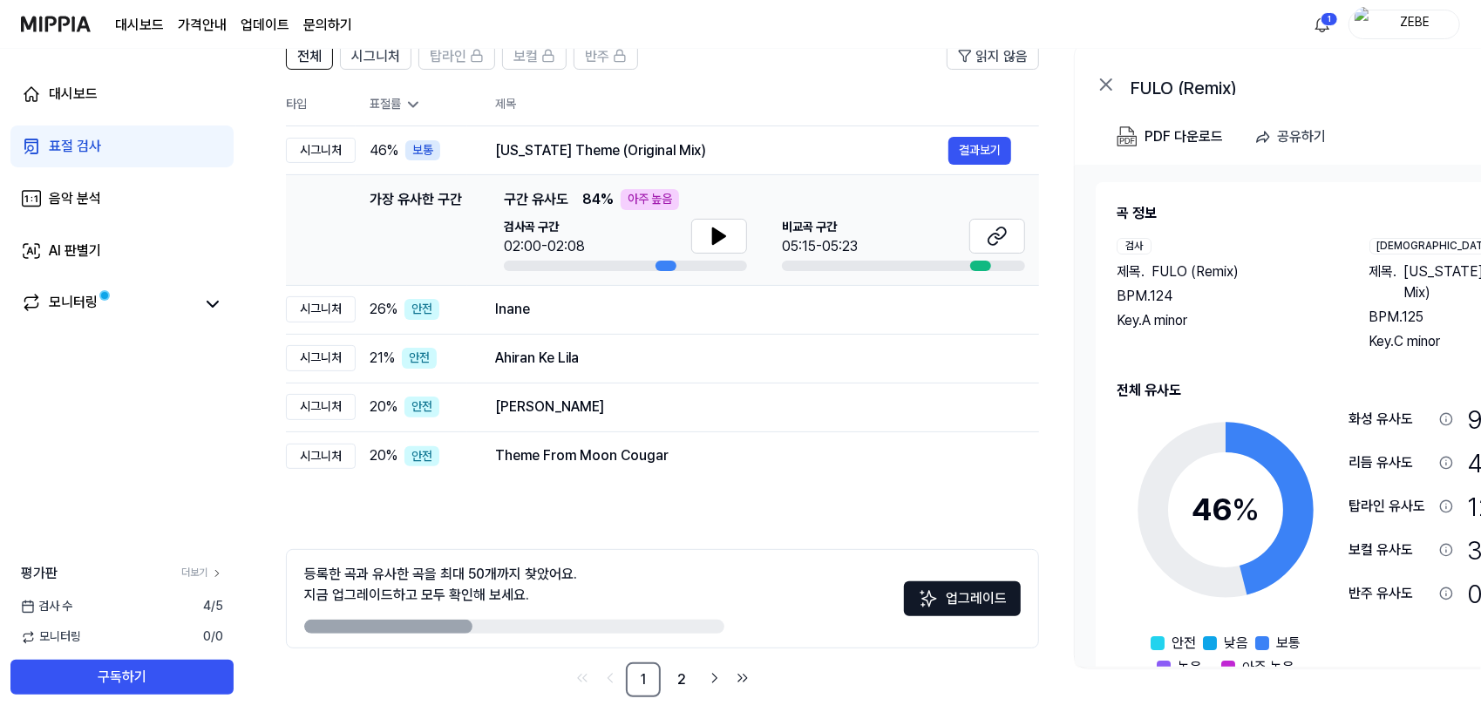
scroll to position [159, 0]
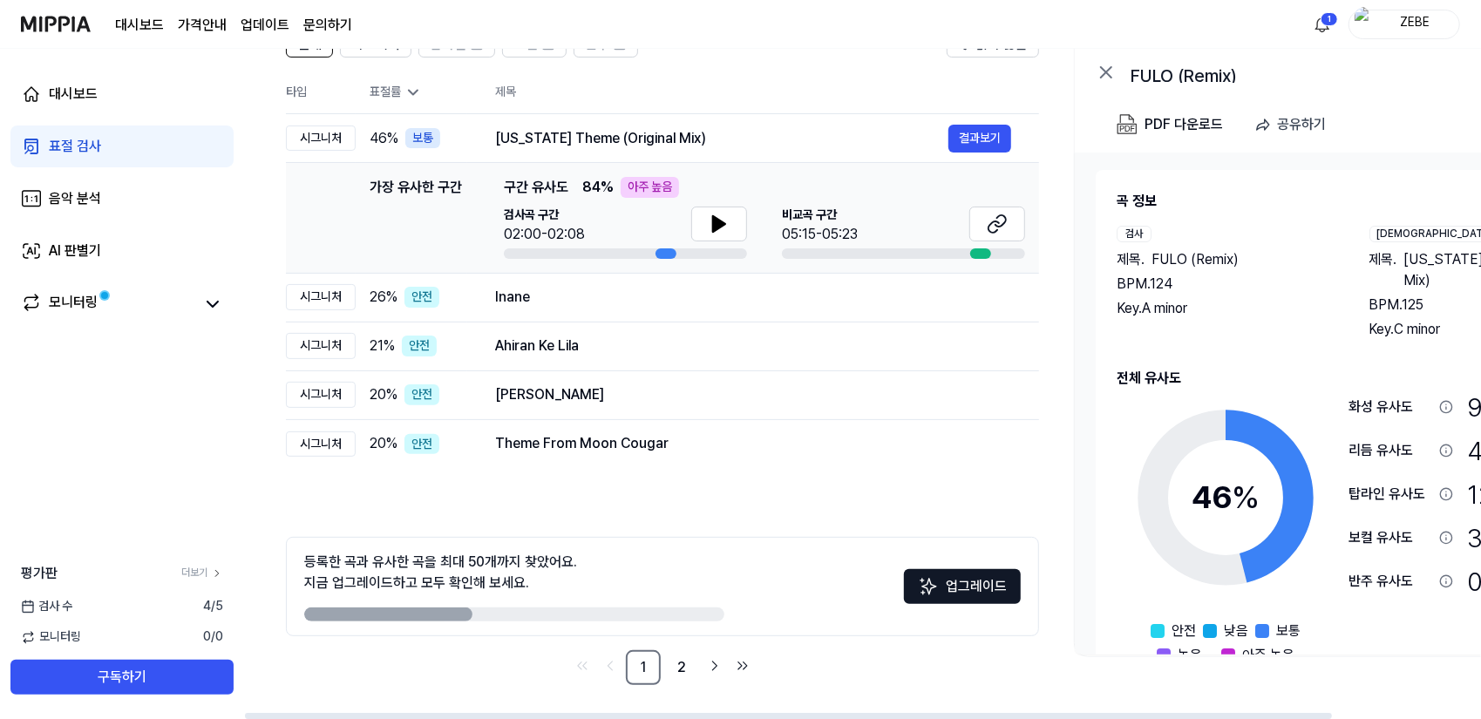
drag, startPoint x: 429, startPoint y: 613, endPoint x: 489, endPoint y: 611, distance: 60.2
click at [523, 615] on div at bounding box center [514, 615] width 420 height 14
drag, startPoint x: 391, startPoint y: 608, endPoint x: 535, endPoint y: 604, distance: 143.9
click at [540, 609] on div at bounding box center [514, 615] width 420 height 14
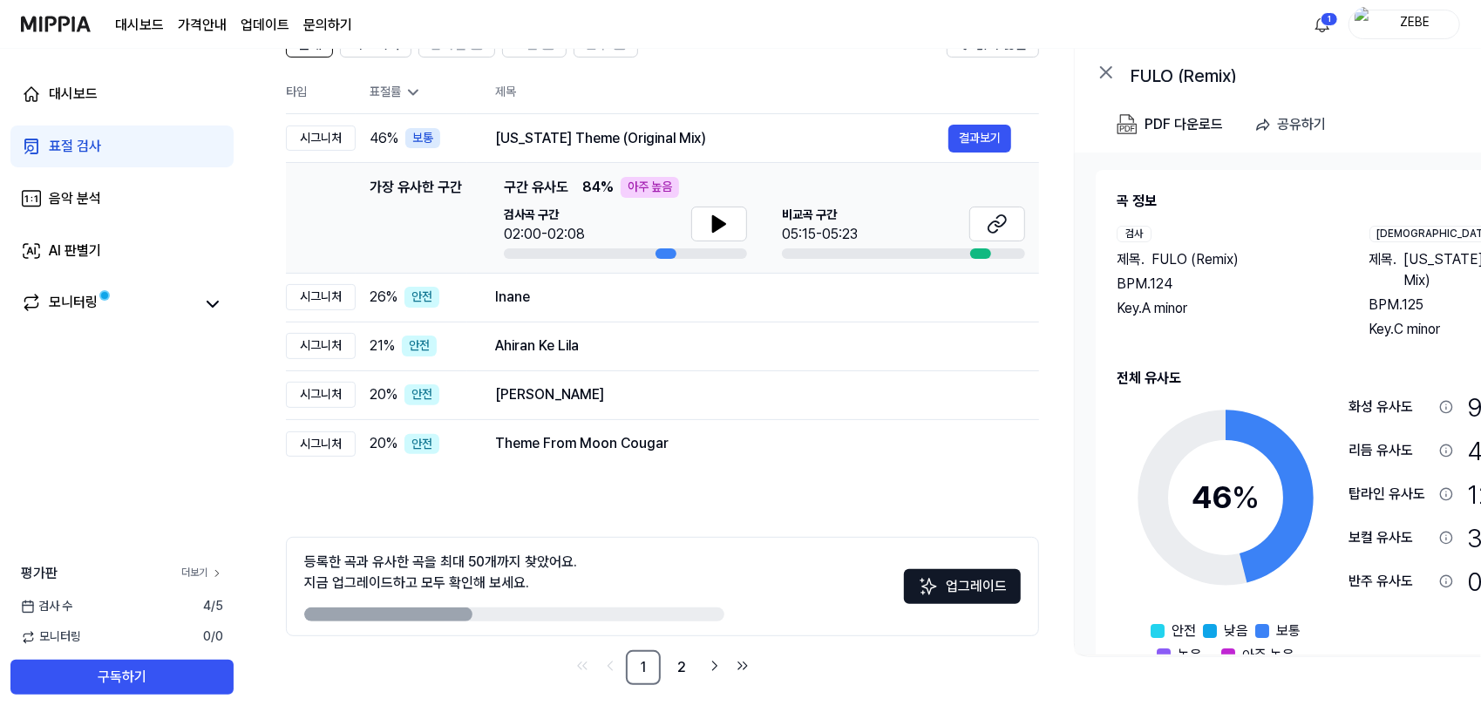
click at [214, 573] on icon at bounding box center [217, 574] width 12 height 12
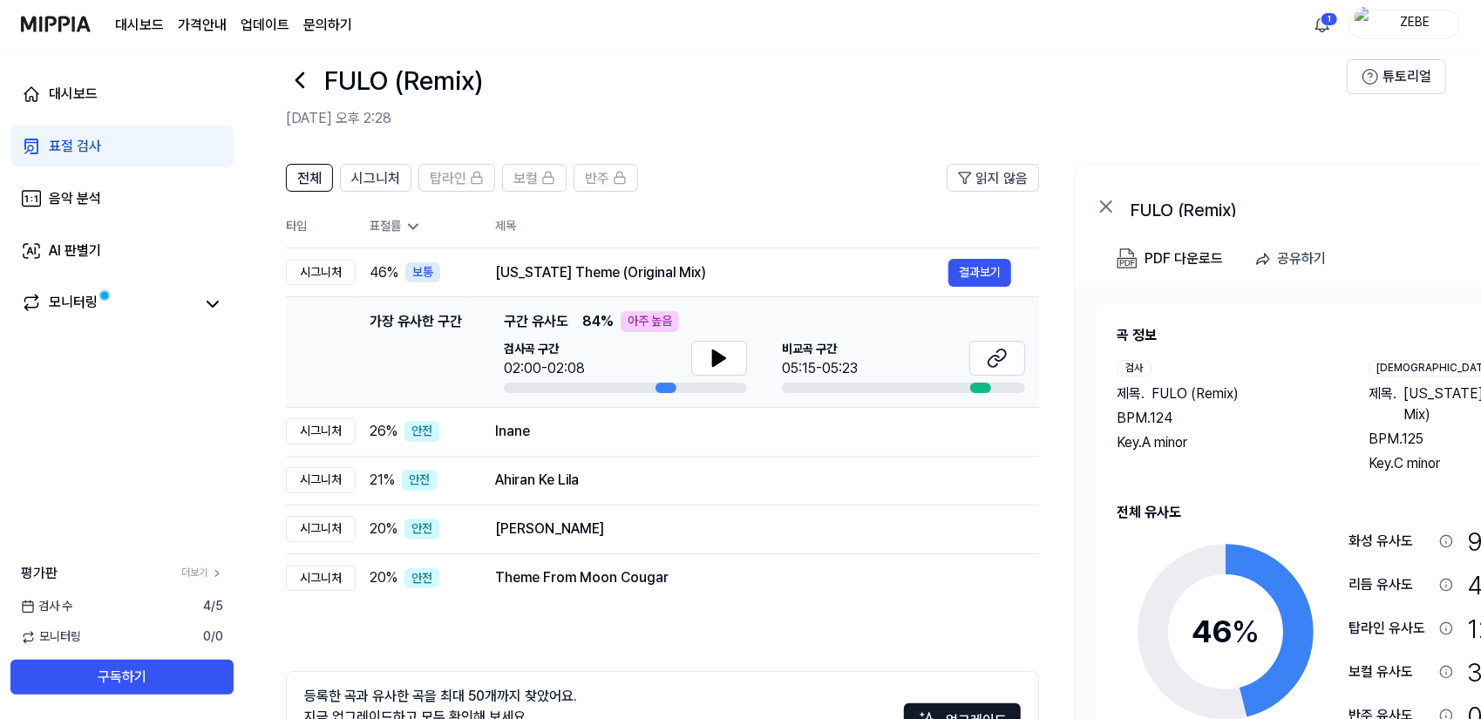
scroll to position [0, 0]
